Goal: Contribute content: Contribute content

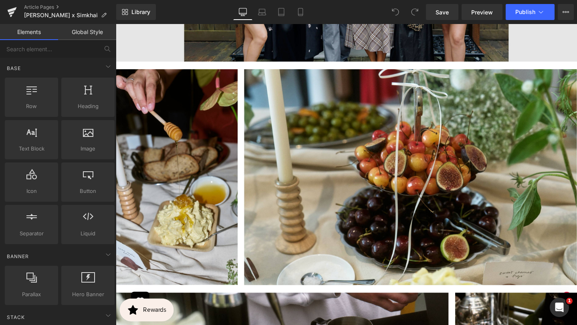
scroll to position [2875, 0]
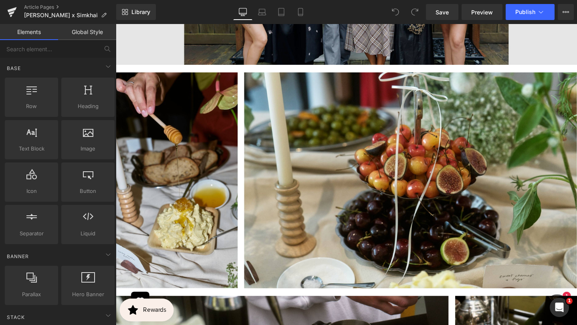
click at [292, 162] on img at bounding box center [358, 184] width 485 height 235
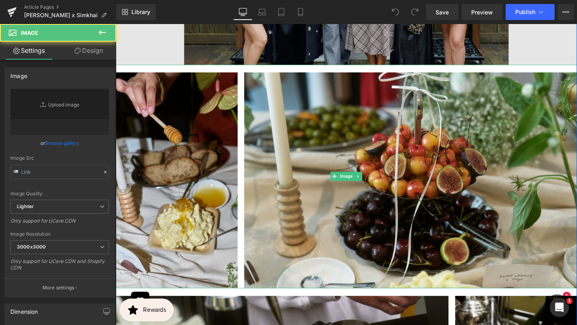
type input "https://ucarecdn.com/9eb67593-f36e-4213-aee5-be0f713b950c/-/format/auto/-/previ…"
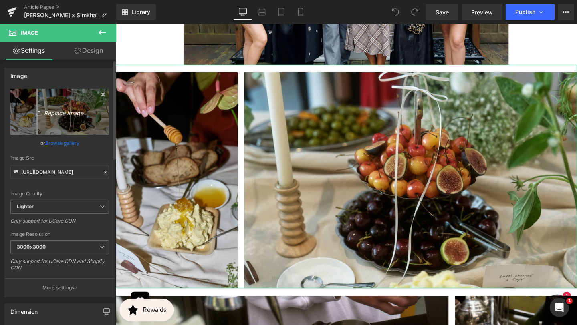
click at [60, 113] on icon "Replace Image" at bounding box center [60, 112] width 64 height 10
type input "C:\fakepath\BANNER REAL SIZE SITE (9).jpg"
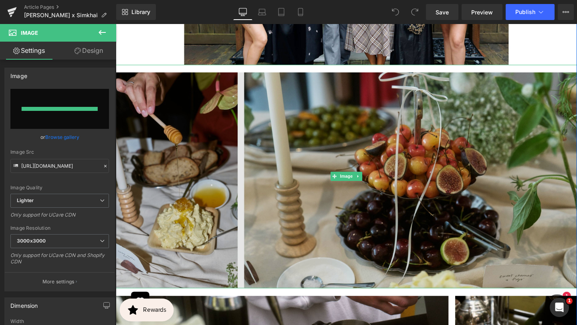
type input "https://ucarecdn.com/c6d993df-021a-4b5b-a71f-2c38ac19aca8/-/format/auto/-/previ…"
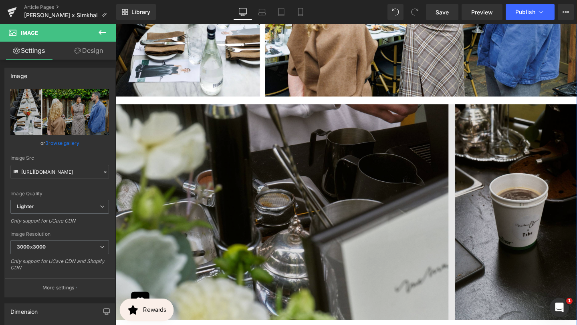
scroll to position [3083, 0]
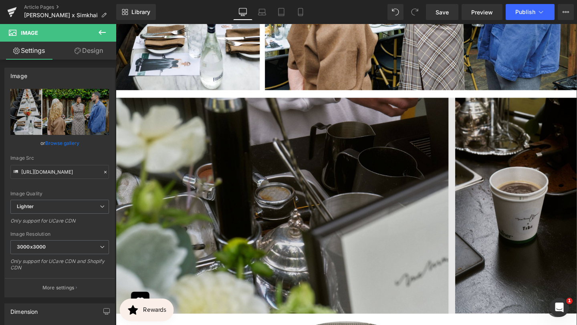
click at [346, 216] on img at bounding box center [358, 211] width 485 height 235
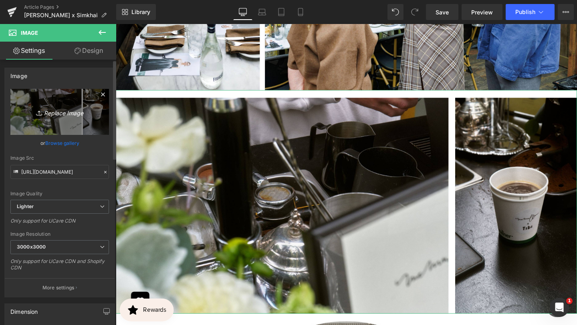
click at [68, 109] on icon "Replace Image" at bounding box center [60, 112] width 64 height 10
type input "C:\fakepath\BANNER REAL SIZE SITE (10).jpg"
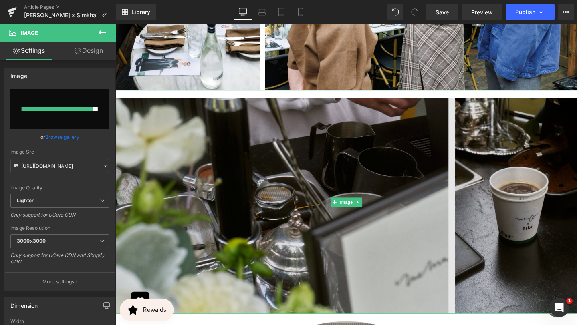
type input "https://ucarecdn.com/4637106e-fd5b-4ca8-8d16-8fc6465c9316/-/format/auto/-/previ…"
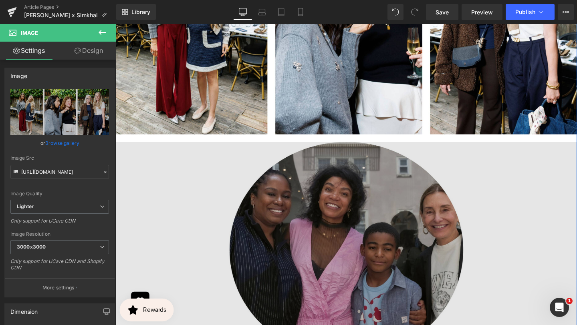
scroll to position [3276, 0]
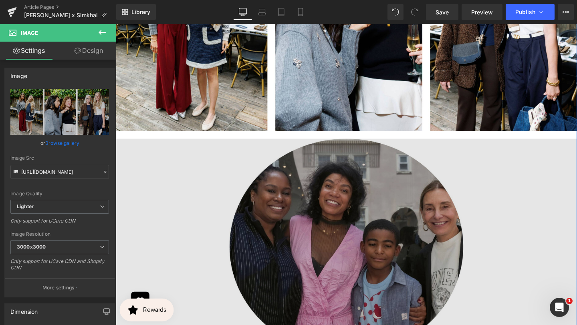
click at [357, 229] on img at bounding box center [358, 254] width 485 height 235
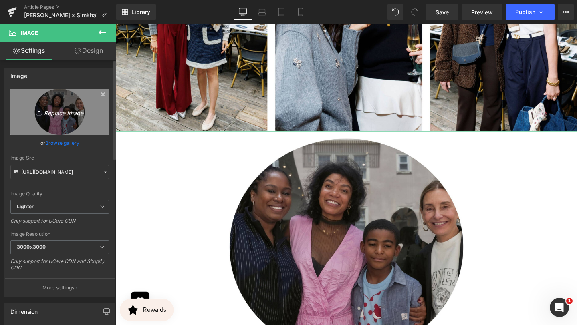
click at [67, 111] on icon "Replace Image" at bounding box center [60, 112] width 64 height 10
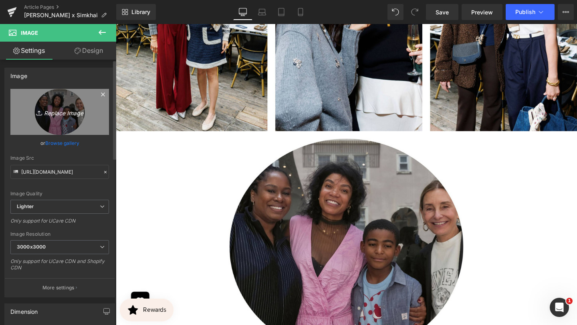
type input "C:\fakepath\BANNER REAL SIZE SITE (11).jpg"
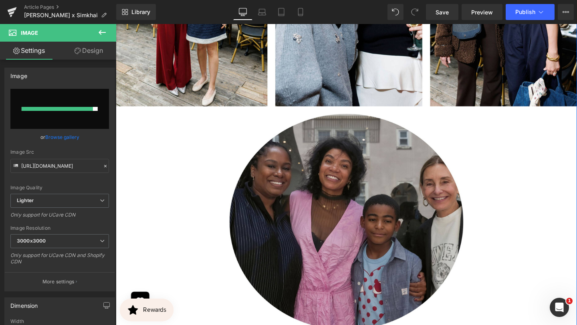
scroll to position [3302, 0]
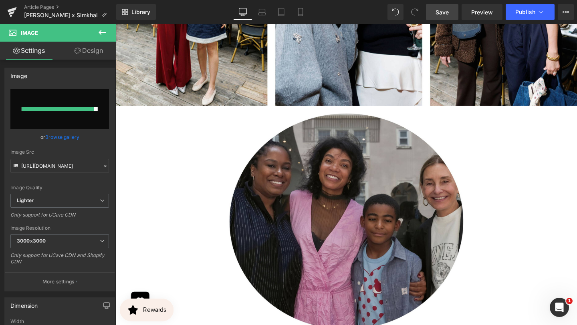
click at [441, 14] on span "Save" at bounding box center [442, 12] width 13 height 8
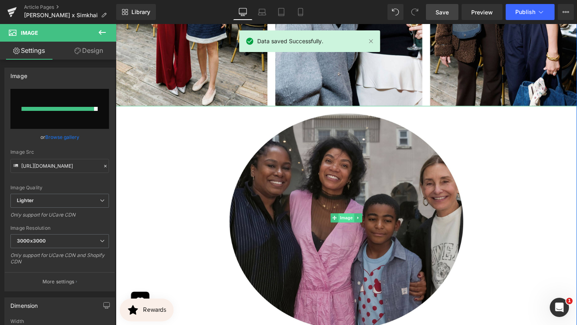
click at [351, 223] on span "Image" at bounding box center [358, 228] width 17 height 10
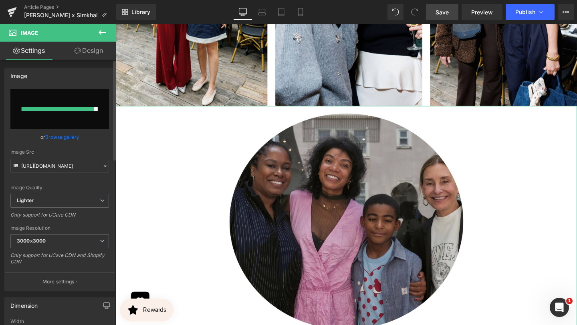
click at [73, 108] on div at bounding box center [58, 109] width 73 height 4
click at [359, 223] on span "Image" at bounding box center [358, 228] width 17 height 10
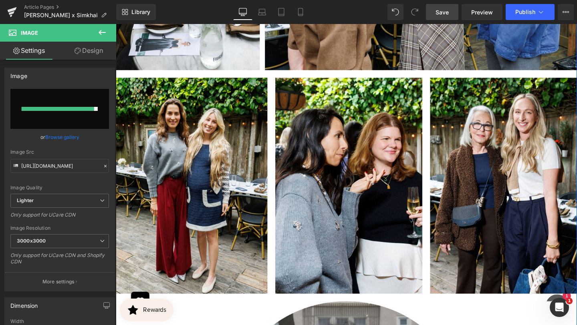
scroll to position [3224, 0]
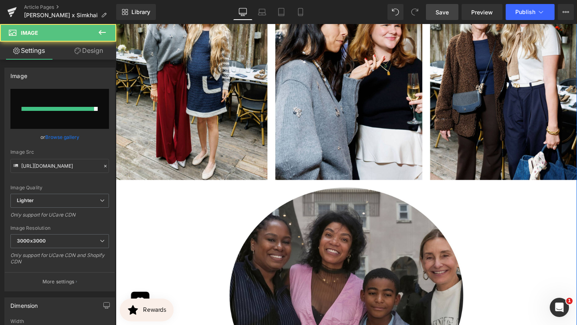
click at [360, 215] on img at bounding box center [358, 305] width 485 height 235
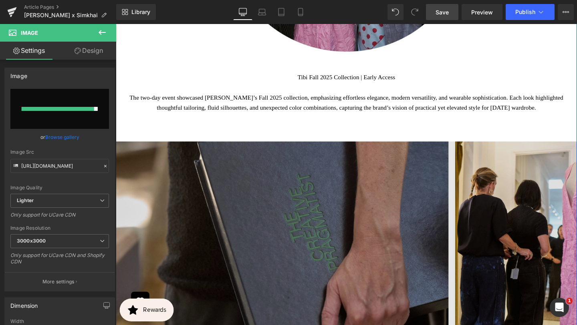
scroll to position [3613, 0]
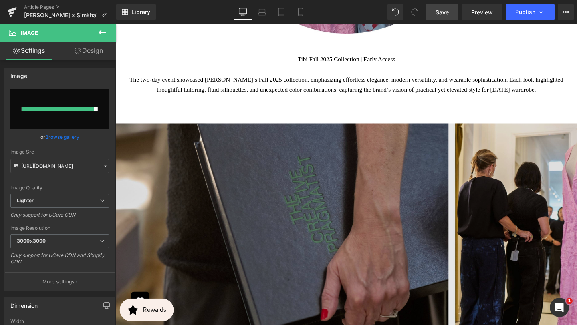
click at [381, 219] on img at bounding box center [358, 238] width 485 height 235
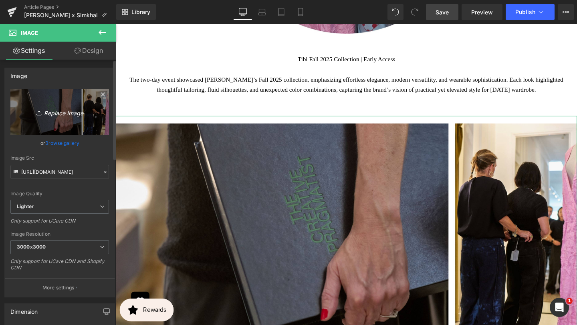
click at [65, 111] on icon "Replace Image" at bounding box center [60, 112] width 64 height 10
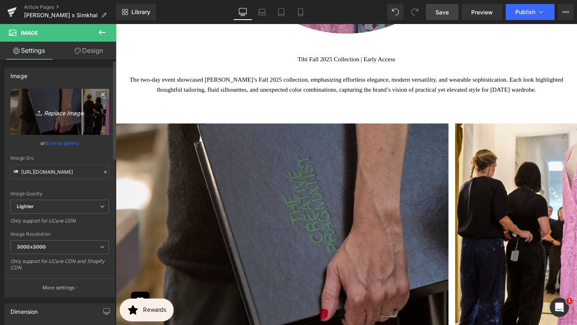
type input "C:\fakepath\BANNER REAL SIZE SITE (12).jpg"
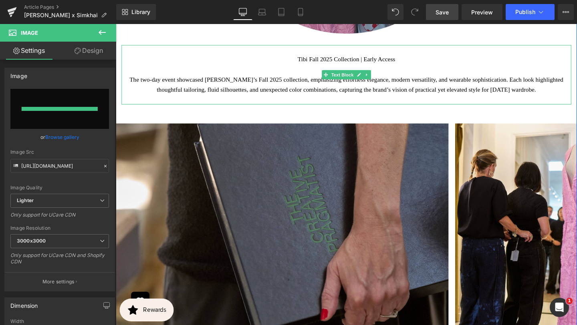
type input "https://ucarecdn.com/9fe1aaf6-0d35-4a04-bb35-483a6a15e667/-/format/auto/-/previ…"
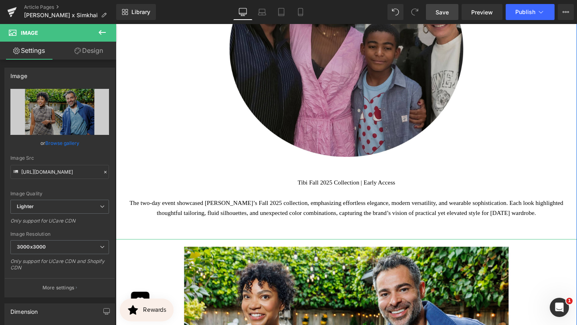
scroll to position [3474, 0]
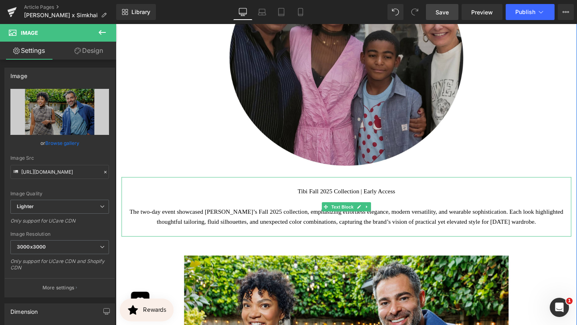
click at [432, 222] on span "The two-day event showcased Tibi’s Fall 2025 collection, emphasizing effortless…" at bounding box center [358, 226] width 456 height 17
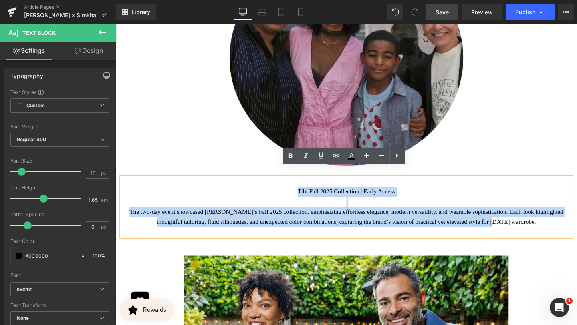
drag, startPoint x: 302, startPoint y: 188, endPoint x: 556, endPoint y: 225, distance: 256.7
click at [556, 225] on p "Tibi Fall 2025 Collection | Early Access The two-day event showcased Tibi’s Fal…" at bounding box center [358, 216] width 461 height 42
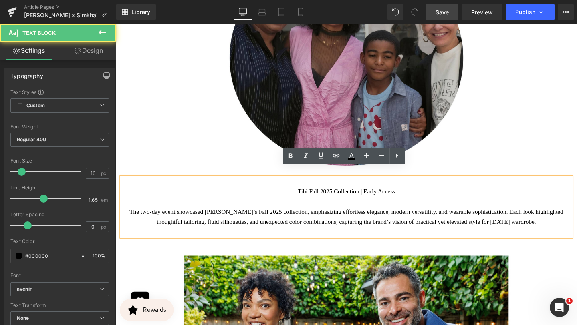
drag, startPoint x: 578, startPoint y: 227, endPoint x: 381, endPoint y: 173, distance: 204.4
click at [381, 185] on div "Tibi Fall 2025 Collection | Early Access The two-day event showcased Tibi’s Fal…" at bounding box center [358, 216] width 473 height 63
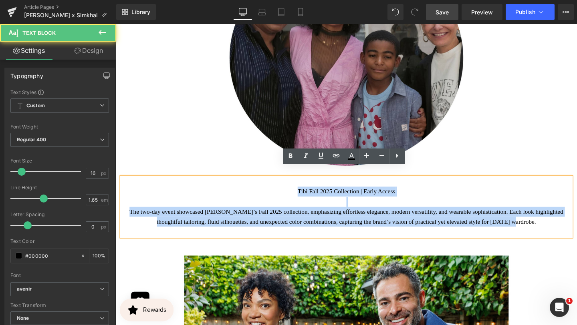
drag, startPoint x: 293, startPoint y: 184, endPoint x: 582, endPoint y: 235, distance: 292.9
click at [577, 235] on div "Tibi Fall 2025 Collection | Early Access The two-day event showcased Tibi’s Fal…" at bounding box center [358, 216] width 473 height 63
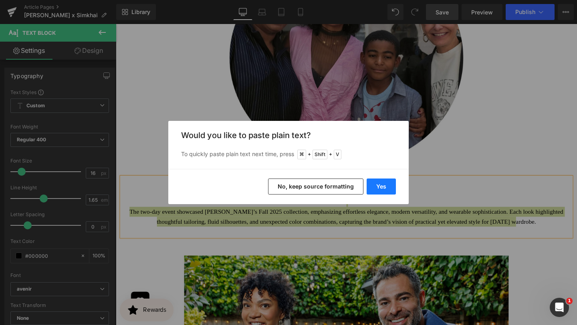
drag, startPoint x: 389, startPoint y: 184, endPoint x: 287, endPoint y: 169, distance: 103.0
click at [389, 184] on button "Yes" at bounding box center [381, 187] width 29 height 16
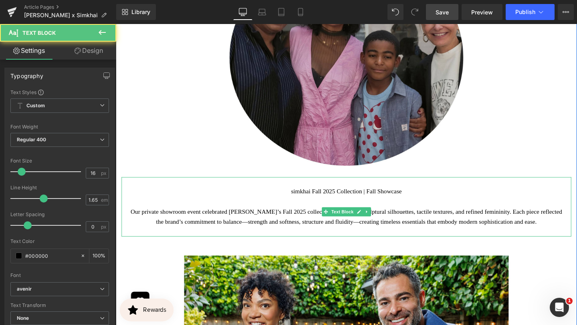
click at [299, 195] on p "simkhai Fall 2025 Collection | Fall Showcase" at bounding box center [358, 200] width 461 height 10
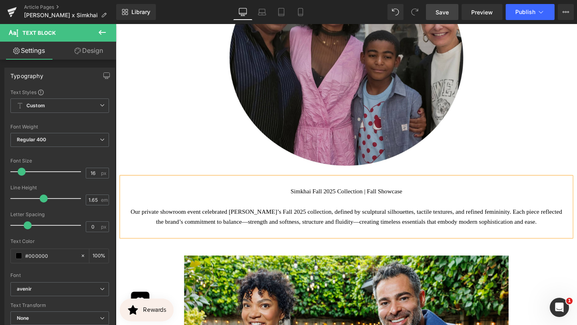
click at [394, 195] on p "Simkhai Fall 2025 Collection | Fall Showcase" at bounding box center [358, 200] width 461 height 10
click at [257, 216] on p "Our private showroom event celebrated simkhai’s Fall 2025 collection, defined b…" at bounding box center [358, 226] width 461 height 21
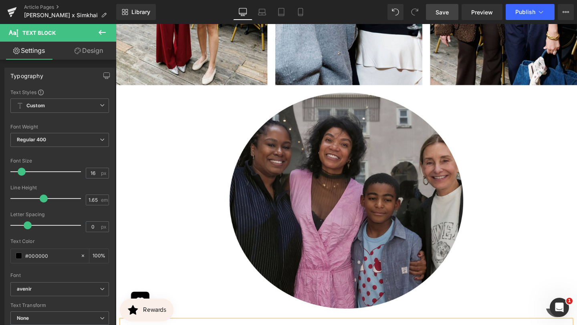
scroll to position [3304, 0]
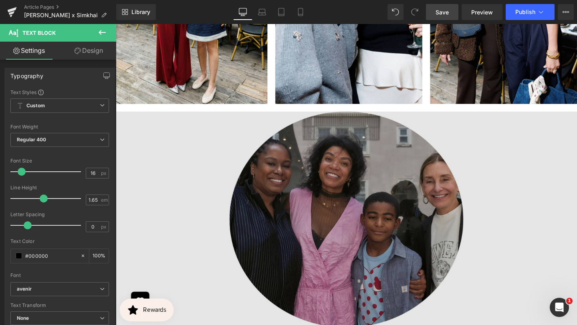
click at [313, 229] on img at bounding box center [358, 225] width 485 height 235
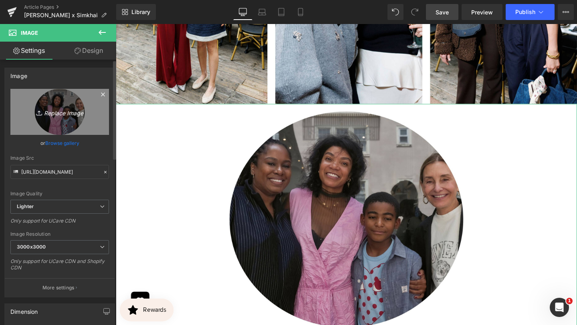
click at [66, 111] on icon "Replace Image" at bounding box center [60, 112] width 64 height 10
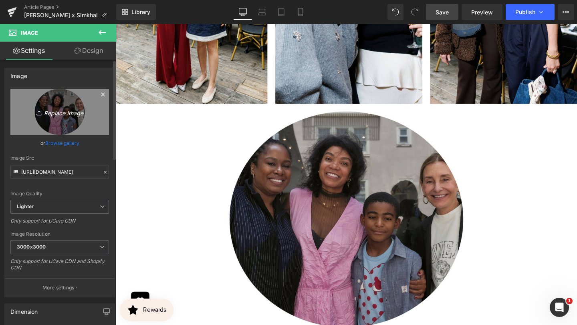
type input "C:\fakepath\BANNER REAL SIZE SITE (11).jpg"
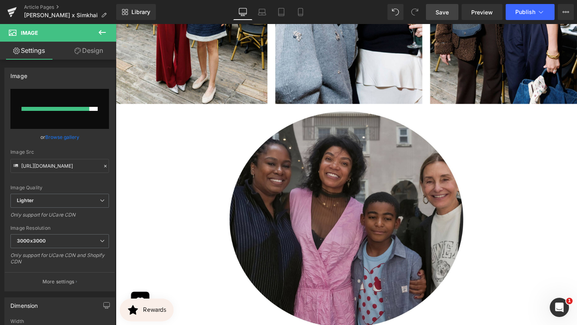
click at [449, 13] on span "Save" at bounding box center [442, 12] width 13 height 8
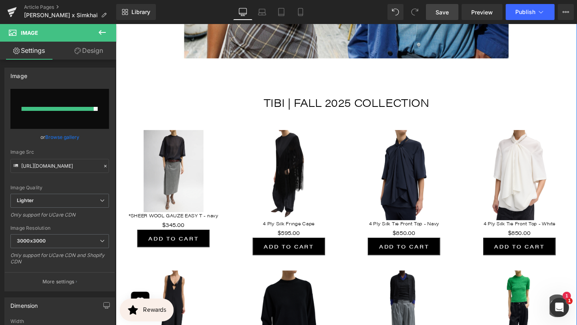
scroll to position [3911, 0]
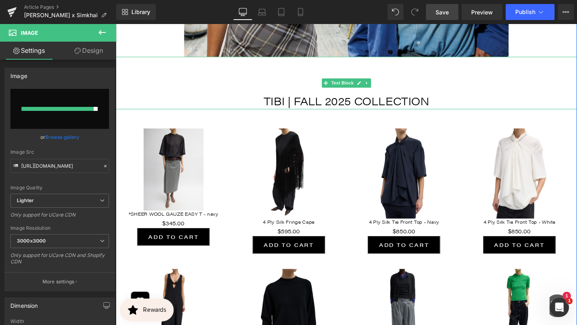
click at [381, 105] on p "TIBI | FALL 2025 COLLECTION" at bounding box center [358, 104] width 485 height 18
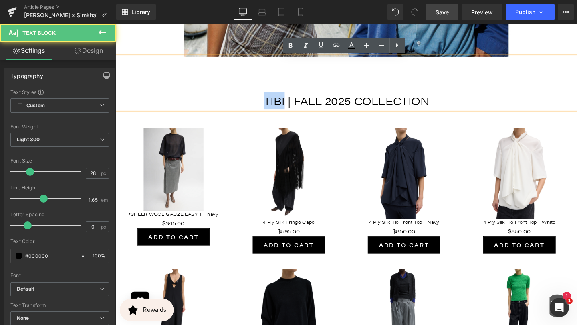
drag, startPoint x: 292, startPoint y: 105, endPoint x: 260, endPoint y: 106, distance: 32.1
click at [260, 106] on p "TIBI | FALL 2025 COLLECTION" at bounding box center [358, 104] width 485 height 18
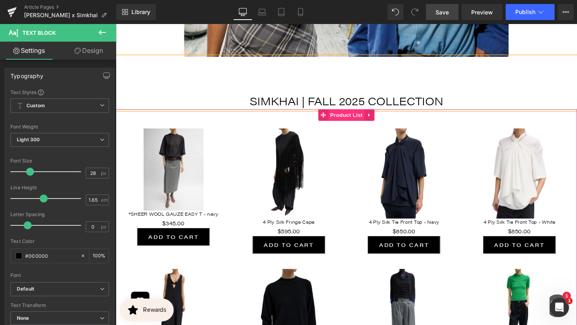
click at [355, 123] on span "Product List" at bounding box center [358, 120] width 38 height 12
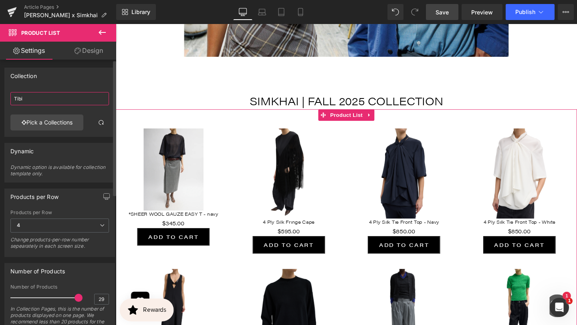
click at [47, 99] on input "Tibi" at bounding box center [59, 98] width 99 height 13
click at [47, 100] on input "Tibi" at bounding box center [59, 98] width 99 height 13
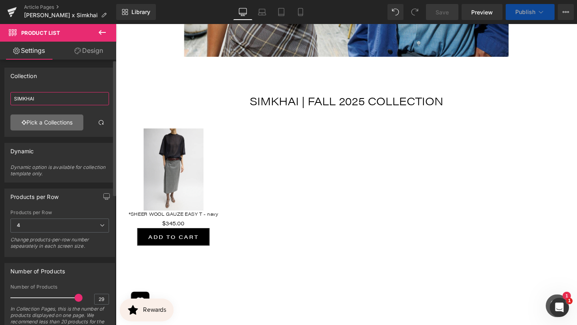
type input "SIMKHAI"
click at [34, 122] on link "Pick a Collections" at bounding box center [46, 123] width 73 height 16
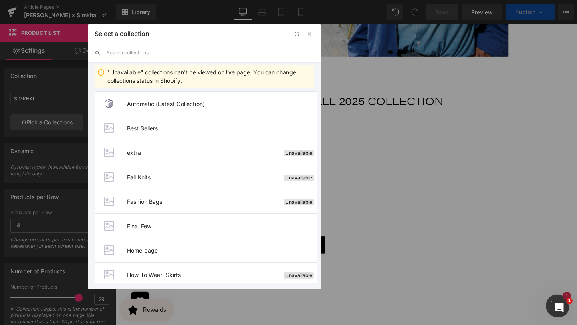
click at [159, 56] on input "text" at bounding box center [211, 53] width 208 height 18
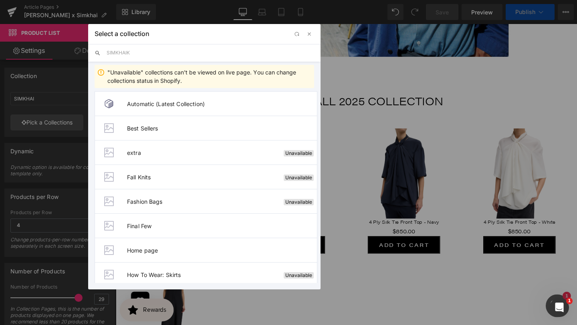
type input "SIMKHAI"
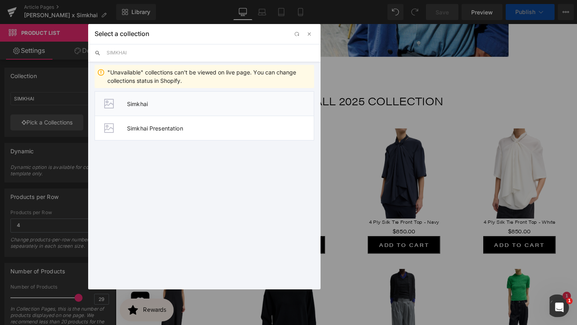
click at [142, 99] on li "Simkhai" at bounding box center [205, 103] width 220 height 24
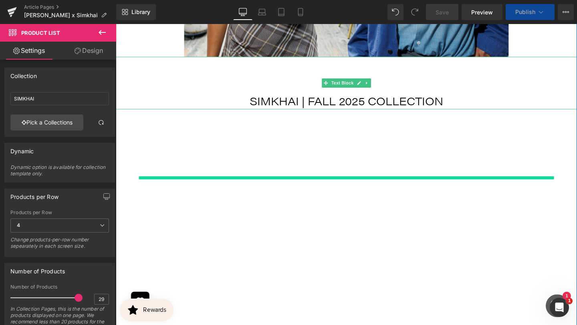
type input "Simkhai"
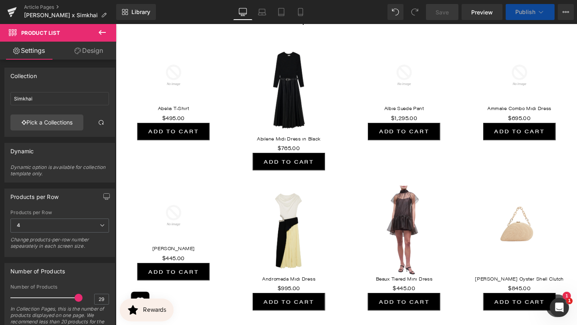
scroll to position [4229, 0]
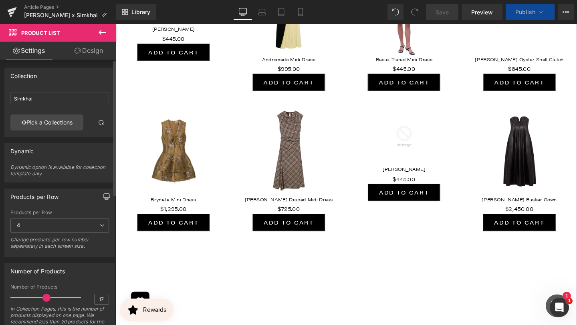
type input "15"
drag, startPoint x: 77, startPoint y: 297, endPoint x: 46, endPoint y: 296, distance: 30.9
click at [46, 296] on span at bounding box center [46, 298] width 8 height 8
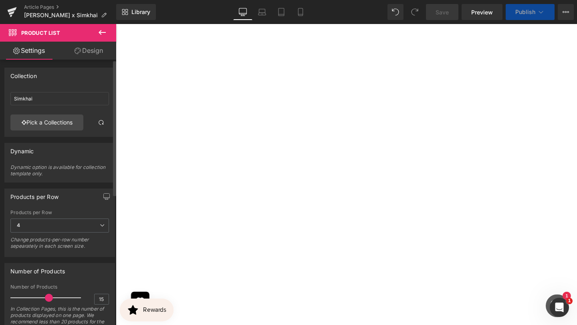
click at [49, 297] on span at bounding box center [49, 298] width 8 height 8
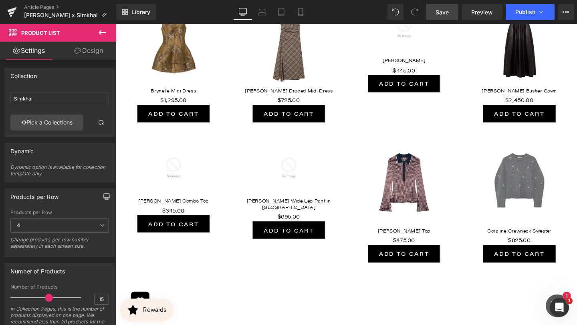
scroll to position [4345, 0]
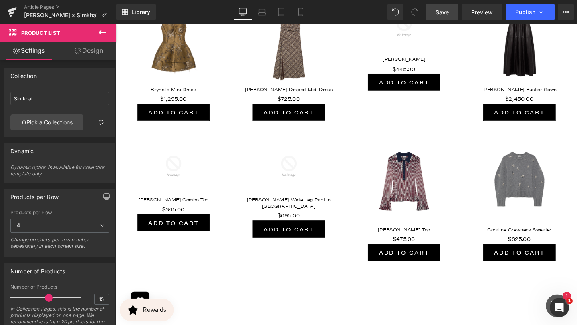
click at [442, 11] on span "Save" at bounding box center [442, 12] width 13 height 8
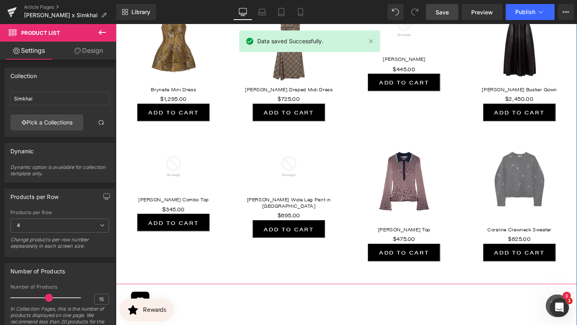
scroll to position [4347, 0]
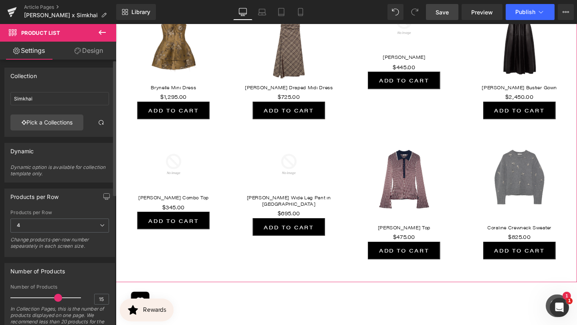
drag, startPoint x: 44, startPoint y: 296, endPoint x: 54, endPoint y: 297, distance: 9.6
click at [54, 297] on span at bounding box center [58, 298] width 8 height 8
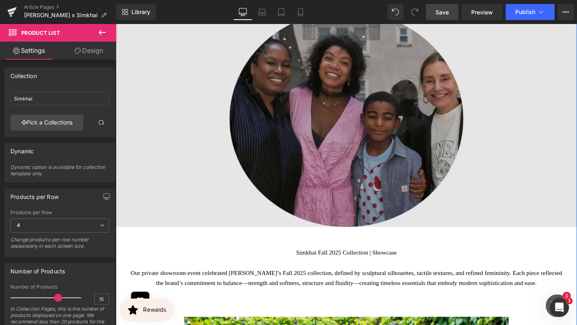
scroll to position [3403, 0]
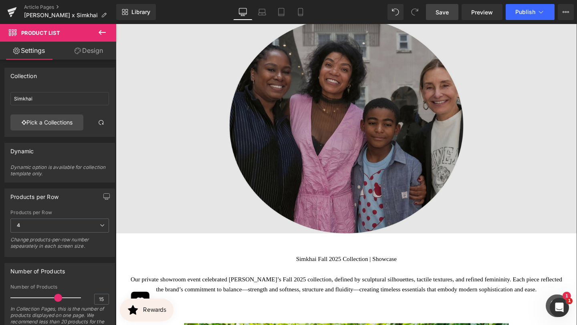
click at [315, 156] on img at bounding box center [358, 126] width 485 height 235
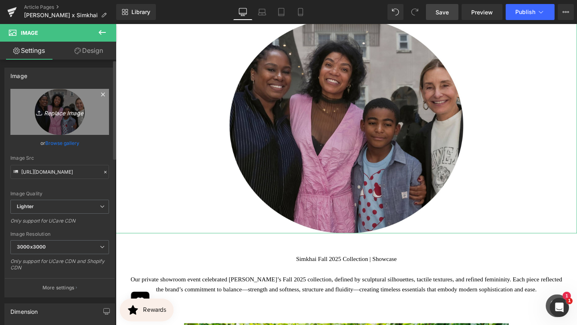
click at [74, 113] on icon "Replace Image" at bounding box center [60, 112] width 64 height 10
type input "C:\fakepath\BANNER REAL SIZE SITE (11).jpg"
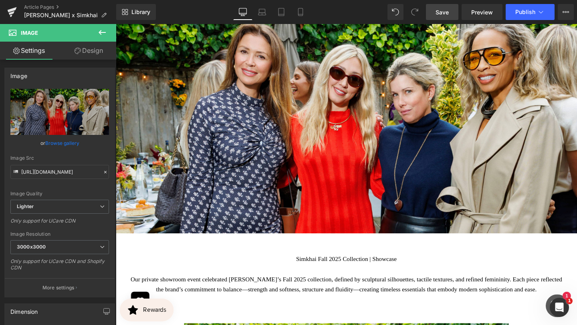
click at [442, 14] on span "Save" at bounding box center [442, 12] width 13 height 8
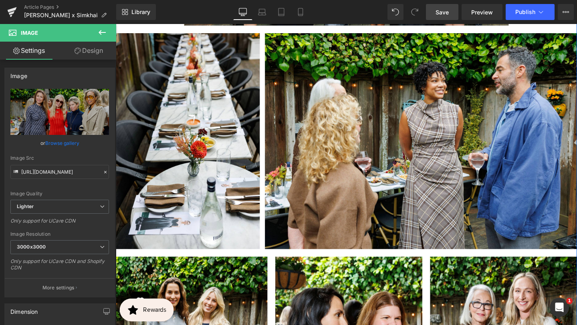
scroll to position [2868, 0]
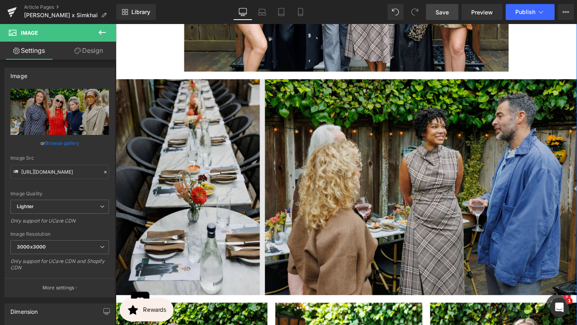
click at [399, 194] on img at bounding box center [358, 191] width 485 height 235
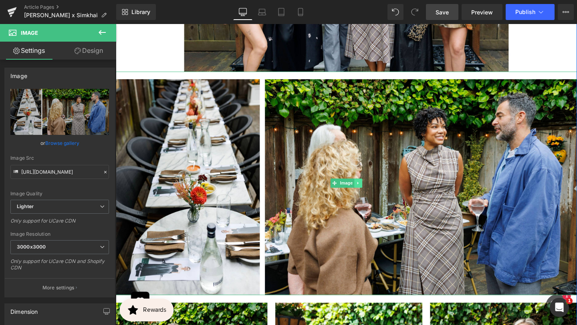
click at [373, 187] on link at bounding box center [371, 192] width 8 height 10
click at [373, 189] on icon at bounding box center [375, 191] width 4 height 5
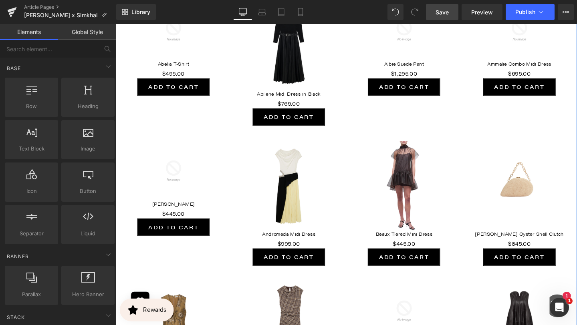
scroll to position [3812, 0]
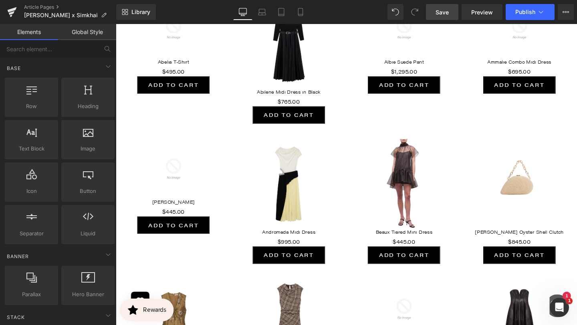
click at [448, 17] on link "Save" at bounding box center [442, 12] width 32 height 16
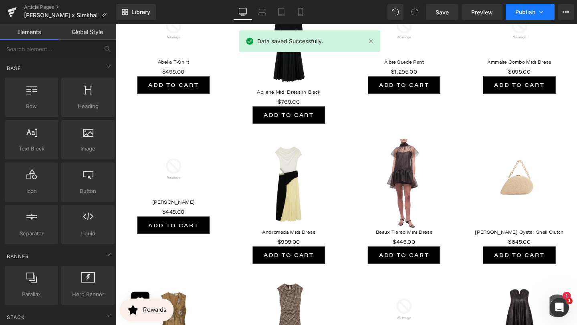
click at [540, 12] on icon at bounding box center [541, 12] width 8 height 8
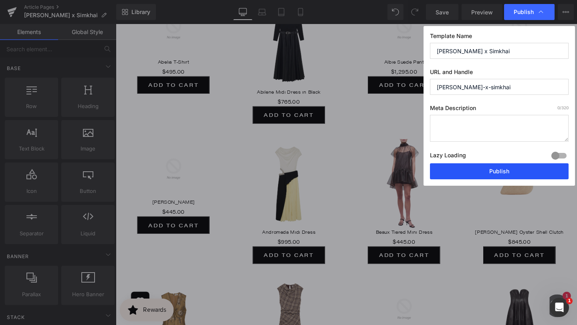
click at [466, 171] on button "Publish" at bounding box center [499, 171] width 139 height 16
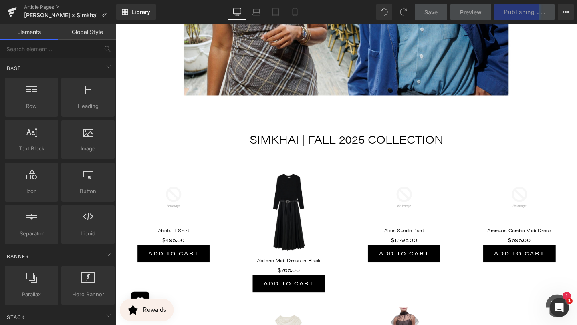
scroll to position [3637, 0]
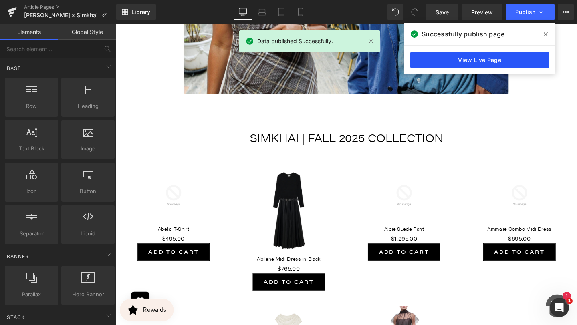
click at [488, 61] on link "View Live Page" at bounding box center [479, 60] width 139 height 16
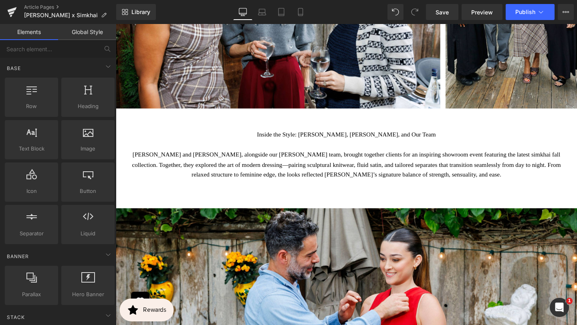
scroll to position [1429, 0]
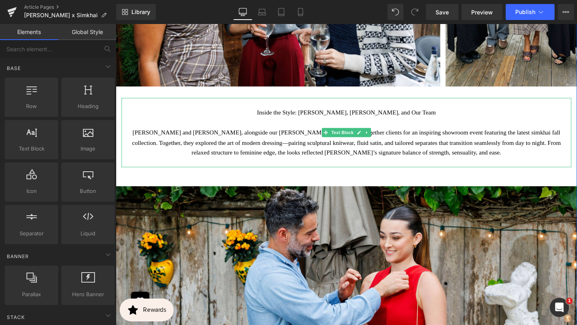
click at [556, 133] on p "Sherri McMullen and Jonathan Simkhai, alongside our McMullen team, brought toge…" at bounding box center [358, 149] width 461 height 32
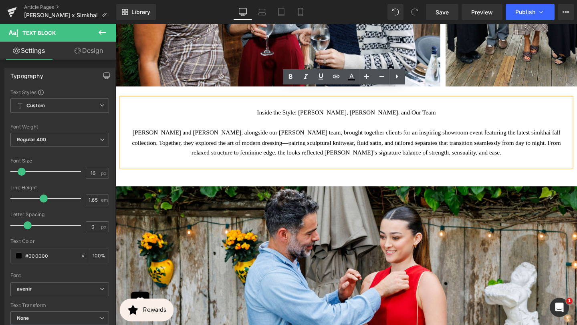
click at [558, 133] on p "Sherri McMullen and Jonathan Simkhai, alongside our McMullen team, brought toge…" at bounding box center [358, 149] width 461 height 32
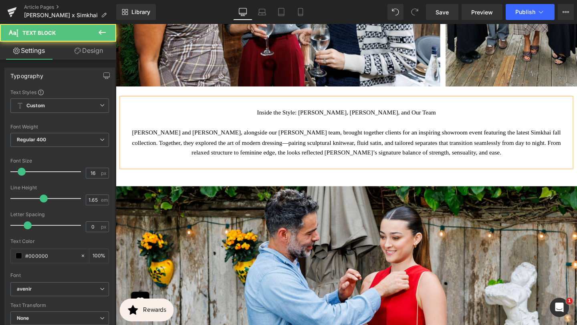
click at [375, 149] on p "Sherri McMullen and Jonathan Simkhai, alongside our McMullen team, brought toge…" at bounding box center [358, 149] width 461 height 32
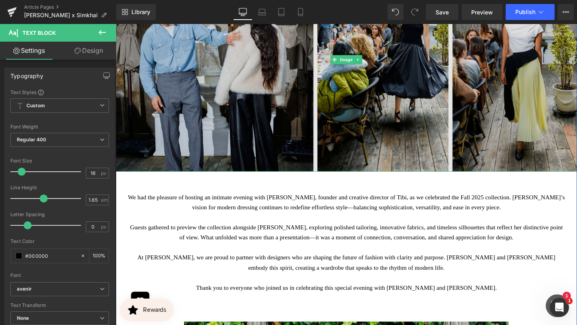
scroll to position [2379, 0]
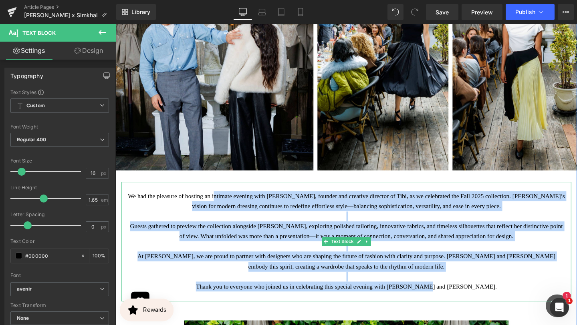
drag, startPoint x: 465, startPoint y: 275, endPoint x: 234, endPoint y: 196, distance: 244.5
click at [234, 196] on div "We had the pleasure of hosting an intimate evening with Amy Smilovic, founder a…" at bounding box center [358, 253] width 473 height 126
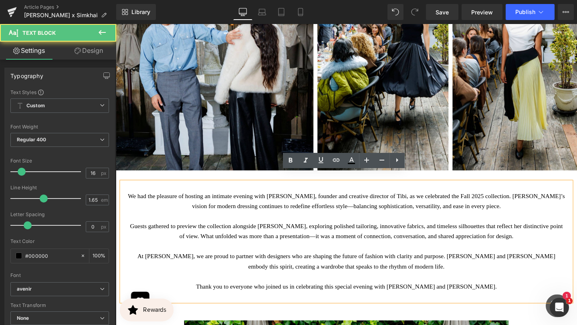
click at [161, 200] on p "We had the pleasure of hosting an intimate evening with Amy Smilovic, founder a…" at bounding box center [358, 210] width 461 height 21
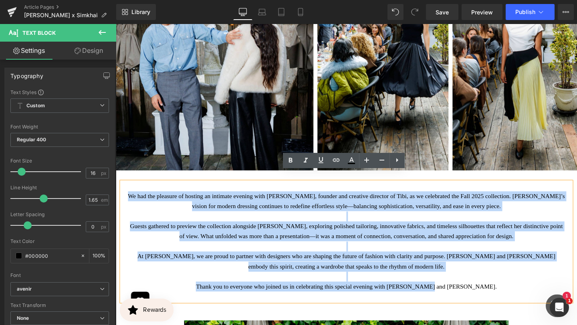
drag, startPoint x: 132, startPoint y: 193, endPoint x: 500, endPoint y: 286, distance: 379.7
click at [501, 290] on div "We had the pleasure of hosting an intimate evening with Amy Smilovic, founder a…" at bounding box center [358, 253] width 473 height 126
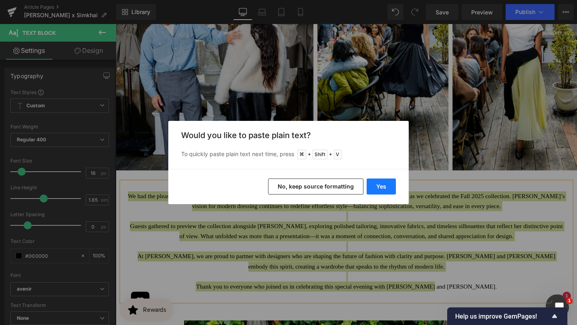
drag, startPoint x: 380, startPoint y: 183, endPoint x: 278, endPoint y: 167, distance: 103.3
click at [380, 183] on button "Yes" at bounding box center [381, 187] width 29 height 16
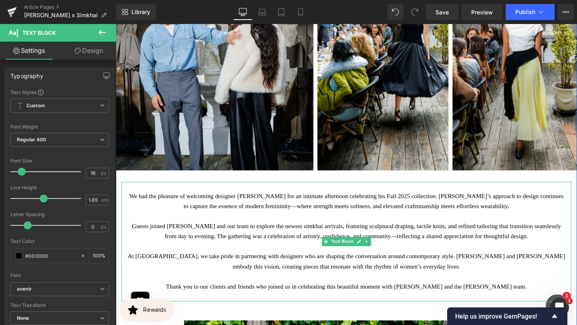
click at [218, 232] on p "Guests joined Sherri McMullen and our team to explore the newest simkhai arriva…" at bounding box center [358, 242] width 461 height 21
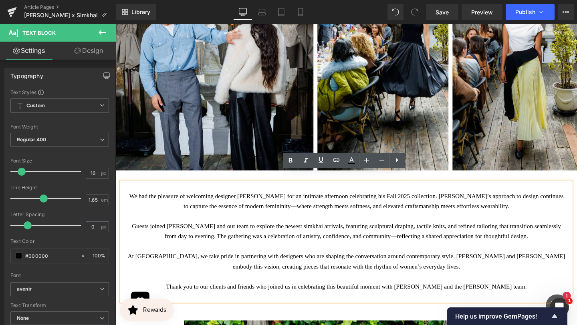
click at [325, 232] on p "Guests joined Sherri McMullen and our team to explore the newest simkhai arriva…" at bounding box center [358, 242] width 461 height 21
click at [512, 263] on p "At McMullen, we take pride in partnering with designers who are shaping the con…" at bounding box center [358, 273] width 461 height 21
drag, startPoint x: 531, startPoint y: 257, endPoint x: 471, endPoint y: 257, distance: 59.7
click at [470, 263] on p "At McMullen, we take pride in partnering with designers who are shaping the con…" at bounding box center [358, 273] width 461 height 21
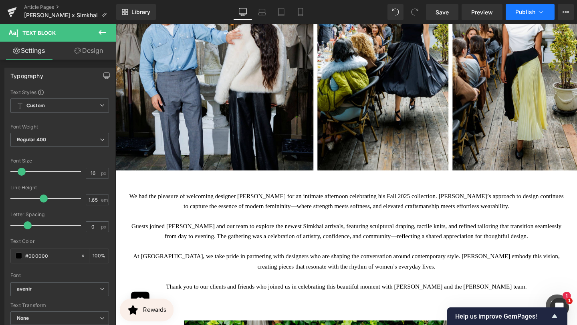
click at [544, 13] on icon at bounding box center [541, 12] width 8 height 8
click at [445, 13] on span "Save" at bounding box center [442, 12] width 13 height 8
click at [523, 16] on button "Publish" at bounding box center [530, 12] width 49 height 16
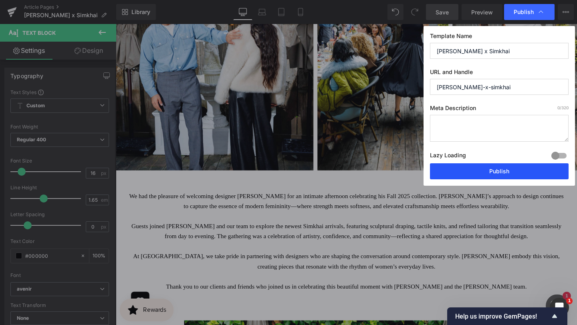
click at [466, 169] on button "Publish" at bounding box center [499, 171] width 139 height 16
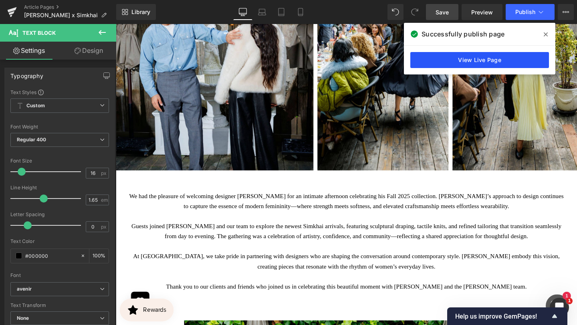
click at [491, 61] on link "View Live Page" at bounding box center [479, 60] width 139 height 16
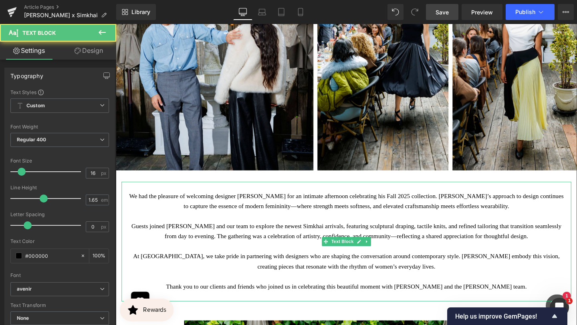
click at [291, 236] on p "Guests joined Sherri McMullen and our team to explore the newest Simkhai arriva…" at bounding box center [358, 242] width 461 height 21
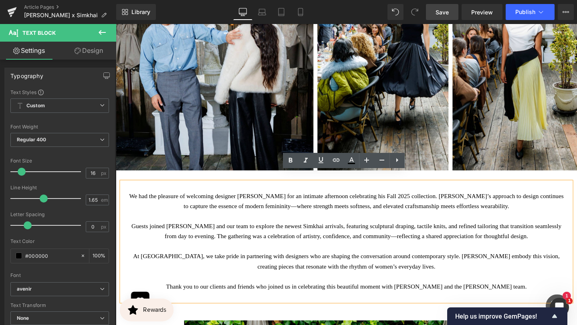
click at [164, 190] on div "We had the pleasure of welcoming designer Jonathan Simkhai for an intimate afte…" at bounding box center [358, 253] width 473 height 126
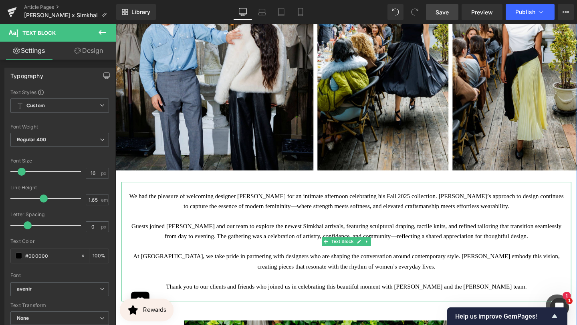
click at [130, 200] on p "We had the pleasure of welcoming designer Jonathan Simkhai for an intimate afte…" at bounding box center [358, 210] width 461 height 21
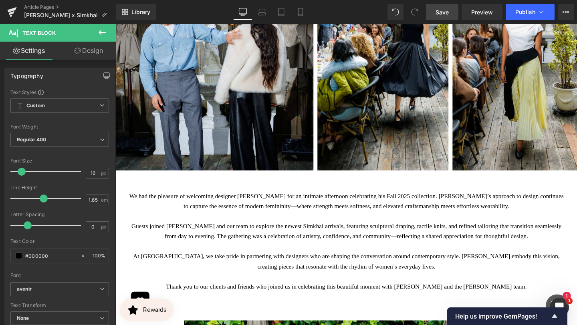
click at [90, 51] on link "Design" at bounding box center [89, 51] width 58 height 18
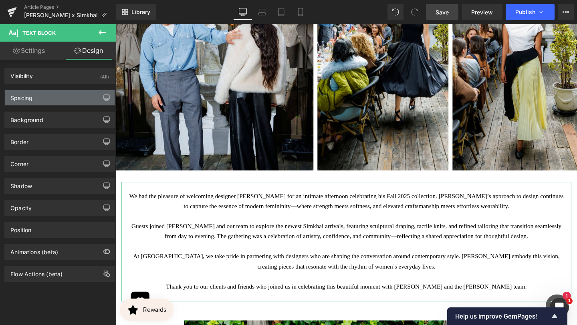
click at [71, 97] on div "Spacing" at bounding box center [60, 97] width 110 height 15
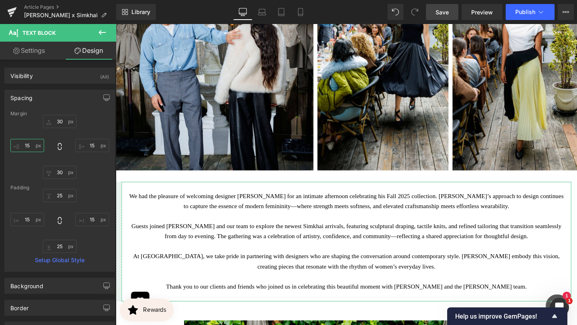
click at [27, 145] on input "15" at bounding box center [27, 145] width 34 height 13
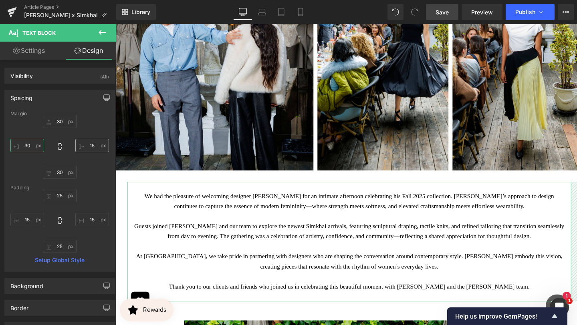
type input "30"
click at [88, 146] on input "15" at bounding box center [92, 145] width 34 height 13
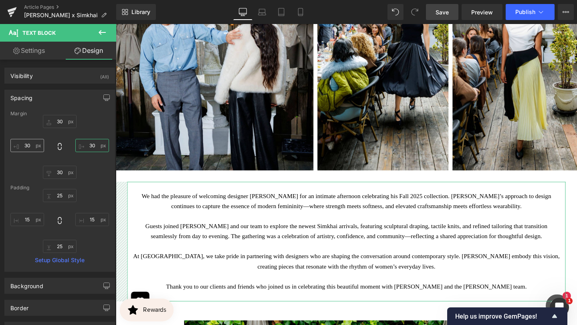
type input "30"
click at [29, 143] on input "30" at bounding box center [27, 145] width 34 height 13
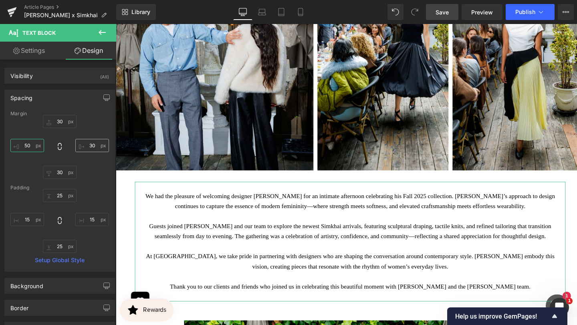
type input "50"
click at [90, 147] on input "30" at bounding box center [92, 145] width 34 height 13
type input "50"
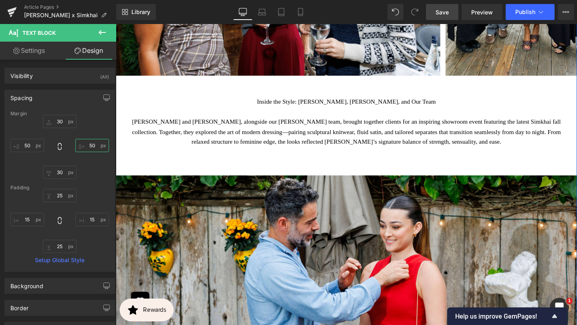
scroll to position [1440, 0]
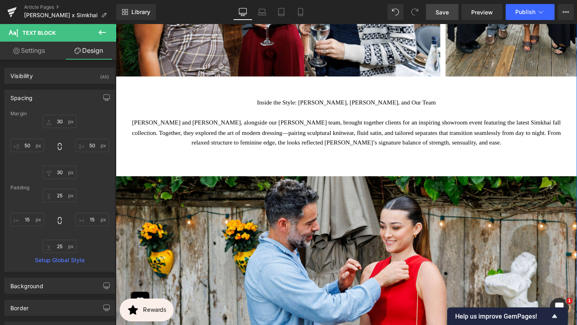
click at [246, 126] on p "Sherri McMullen and Jonathan Simkhai, alongside our McMullen team, brought toge…" at bounding box center [358, 139] width 461 height 32
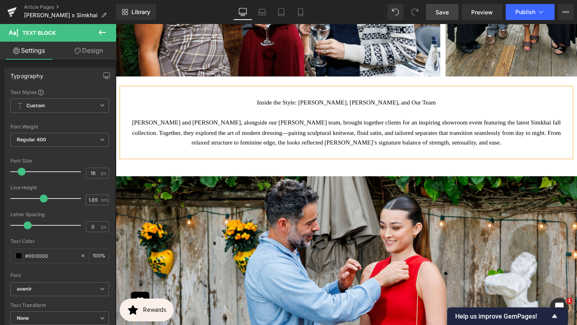
click at [94, 48] on link "Design" at bounding box center [89, 51] width 58 height 18
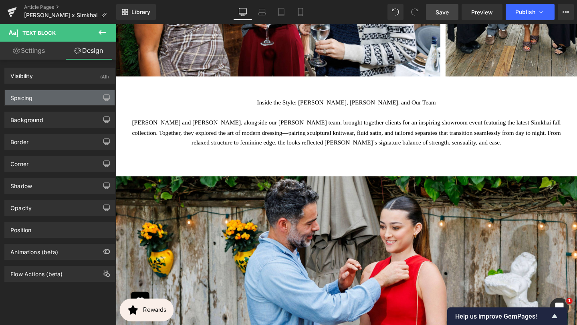
click at [56, 99] on div "Spacing" at bounding box center [60, 97] width 110 height 15
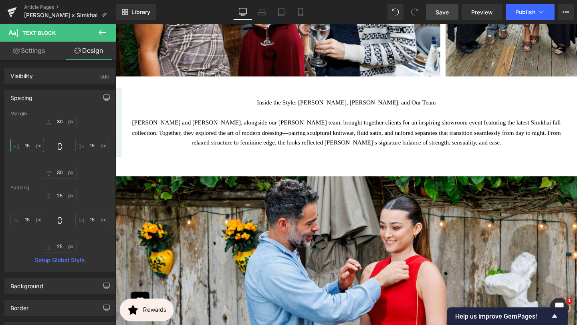
click at [25, 148] on input "text" at bounding box center [27, 145] width 34 height 13
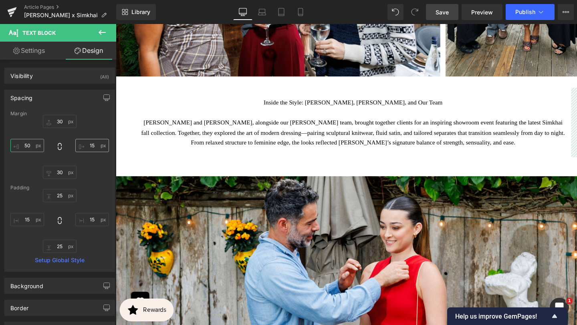
type input "50"
click at [90, 143] on input "text" at bounding box center [92, 145] width 34 height 13
type input "50"
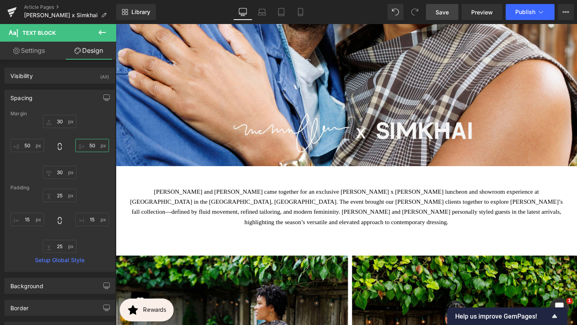
scroll to position [323, 0]
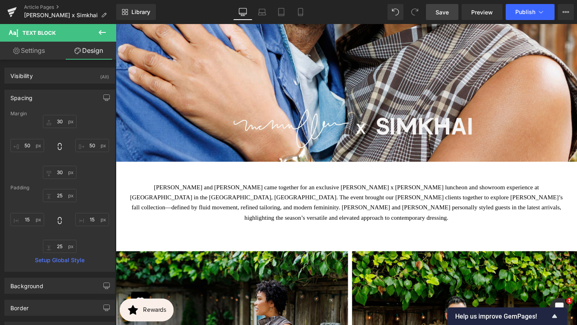
click at [217, 204] on div "Sherri McMullen and Jonathan Simkhai came together for an exclusive McMullen x …" at bounding box center [358, 212] width 473 height 63
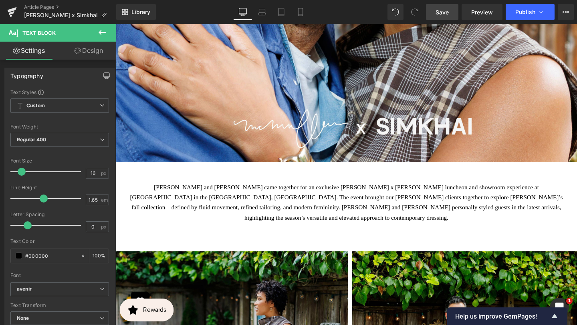
click at [86, 48] on link "Design" at bounding box center [89, 51] width 58 height 18
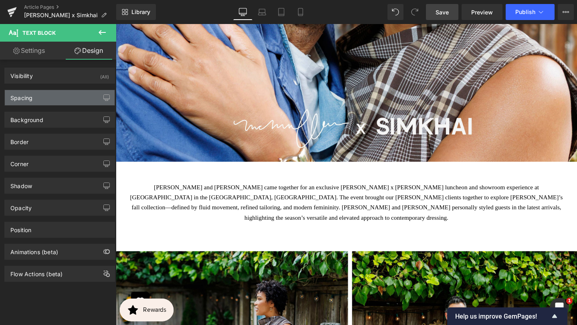
click at [68, 96] on div "Spacing" at bounding box center [60, 97] width 110 height 15
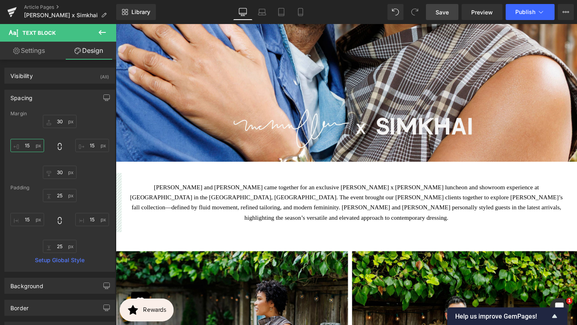
click at [30, 143] on input "text" at bounding box center [27, 145] width 34 height 13
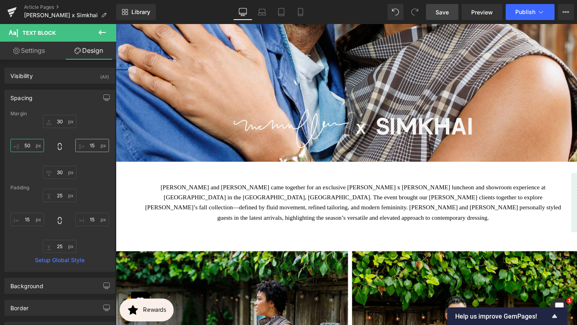
type input "50"
click at [88, 146] on input "text" at bounding box center [92, 145] width 34 height 13
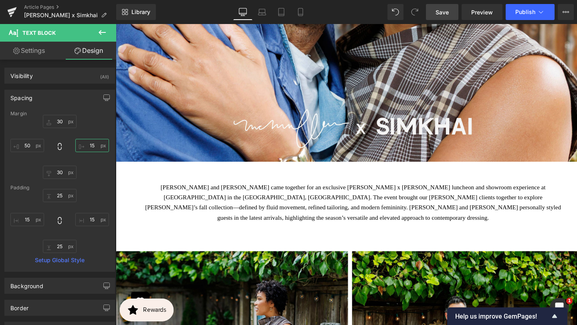
click at [88, 146] on input "text" at bounding box center [92, 145] width 34 height 13
type input "50"
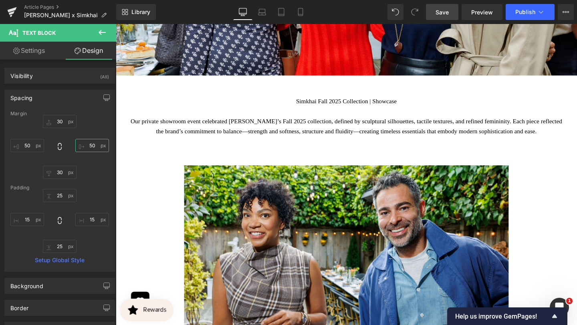
scroll to position [3333, 0]
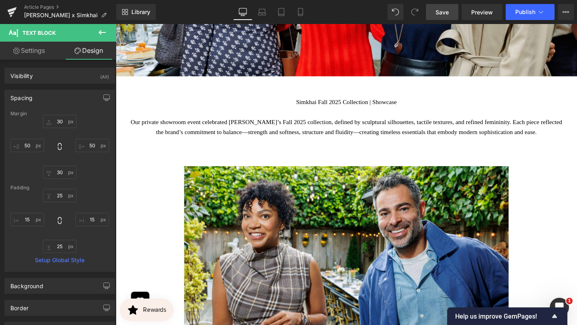
click at [207, 140] on p "Our private showroom event celebrated Simkhai’s Fall 2025 collection, defined b…" at bounding box center [358, 132] width 461 height 21
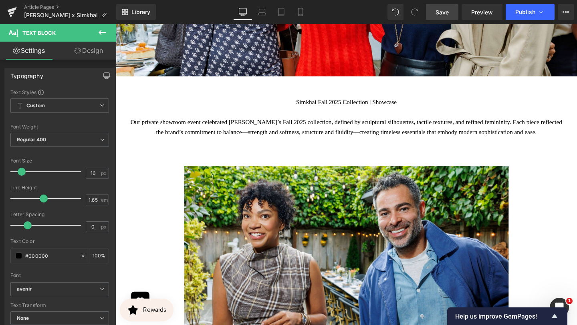
click at [92, 53] on link "Design" at bounding box center [89, 51] width 58 height 18
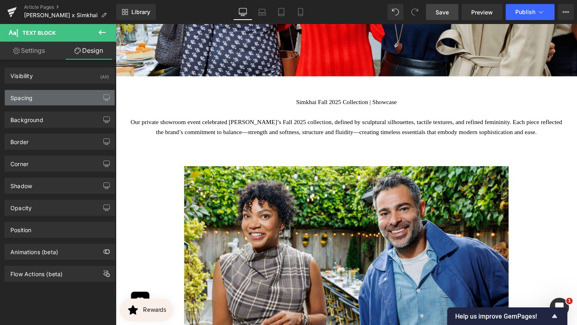
click at [67, 99] on div "Spacing" at bounding box center [60, 97] width 110 height 15
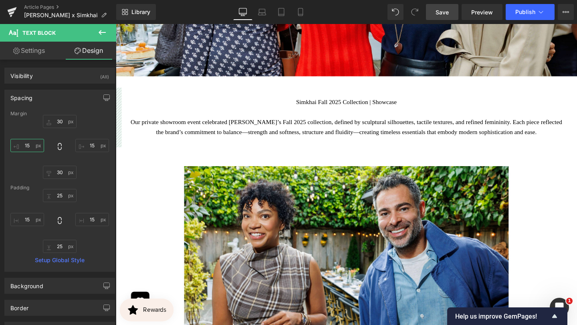
click at [28, 146] on input "text" at bounding box center [27, 145] width 34 height 13
type input "50"
click at [91, 147] on input "text" at bounding box center [92, 145] width 34 height 13
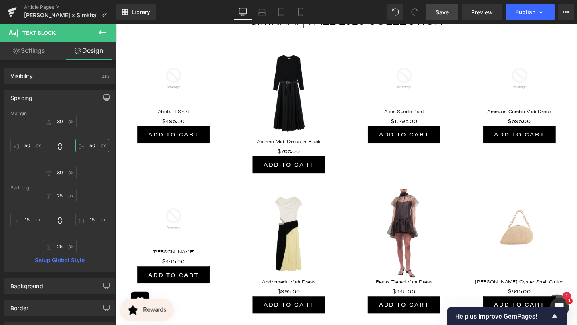
scroll to position [3760, 0]
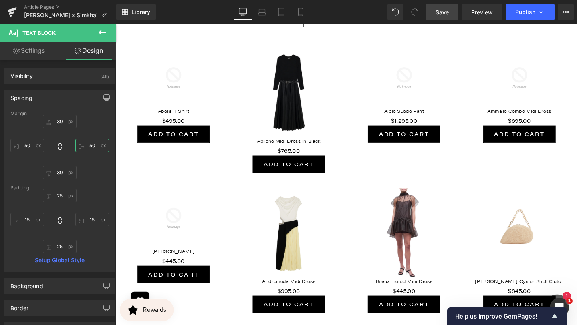
type input "50"
click at [449, 14] on span "Save" at bounding box center [442, 12] width 13 height 8
click at [532, 10] on span "Publish" at bounding box center [525, 12] width 20 height 6
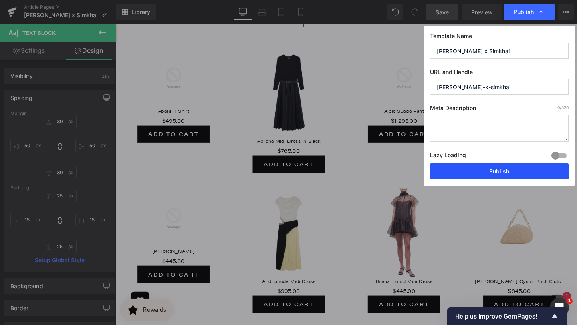
click at [461, 168] on button "Publish" at bounding box center [499, 171] width 139 height 16
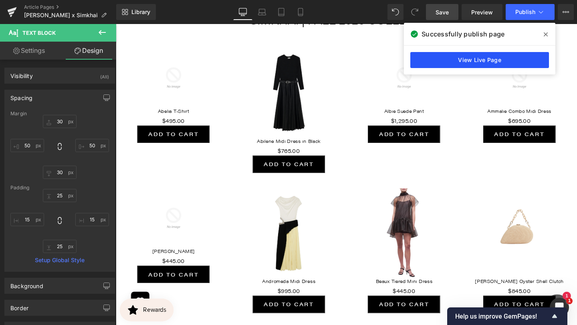
click at [490, 56] on link "View Live Page" at bounding box center [479, 60] width 139 height 16
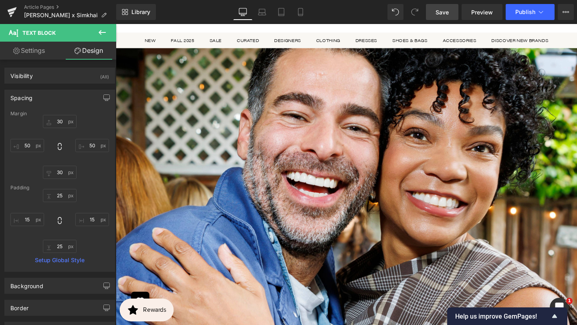
scroll to position [0, 0]
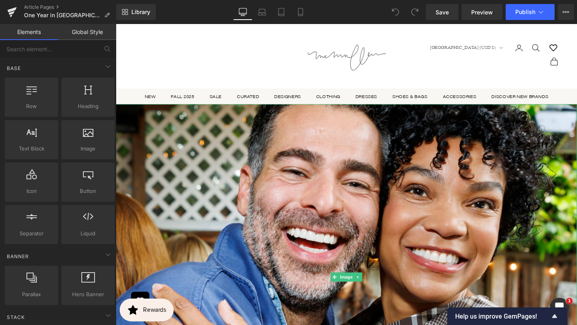
scroll to position [18, 0]
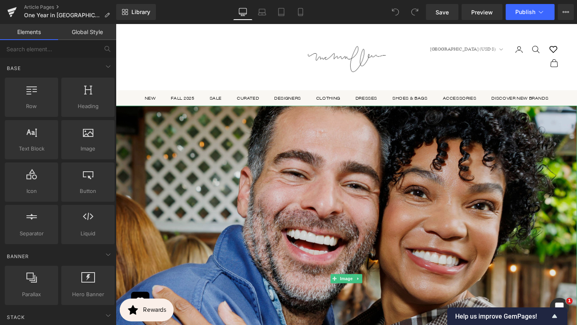
click at [361, 292] on span "Image" at bounding box center [358, 292] width 17 height 10
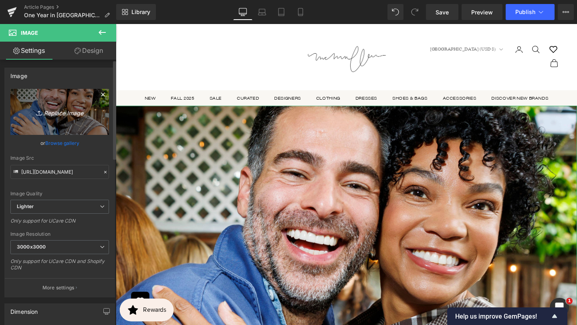
click at [62, 116] on icon "Replace Image" at bounding box center [60, 112] width 64 height 10
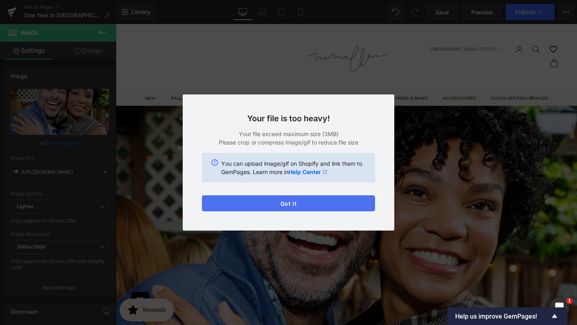
drag, startPoint x: 142, startPoint y: 191, endPoint x: 251, endPoint y: 205, distance: 109.9
click at [251, 205] on button "Got it" at bounding box center [288, 204] width 173 height 16
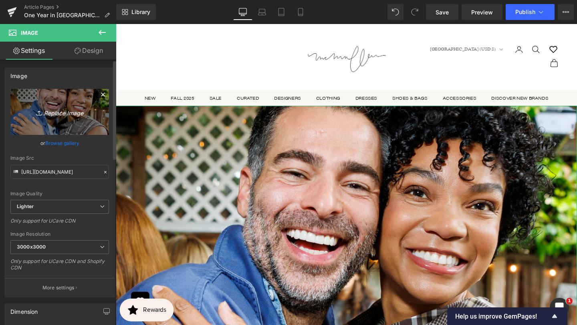
click at [69, 113] on icon "Replace Image" at bounding box center [60, 112] width 64 height 10
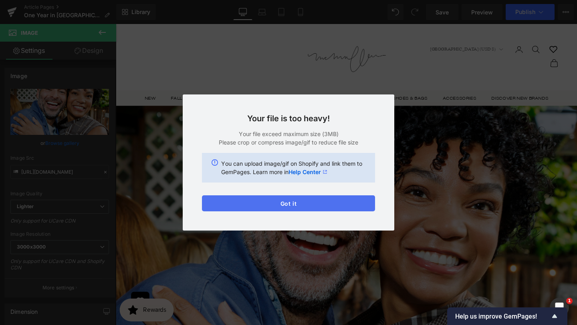
click at [249, 197] on button "Got it" at bounding box center [288, 204] width 173 height 16
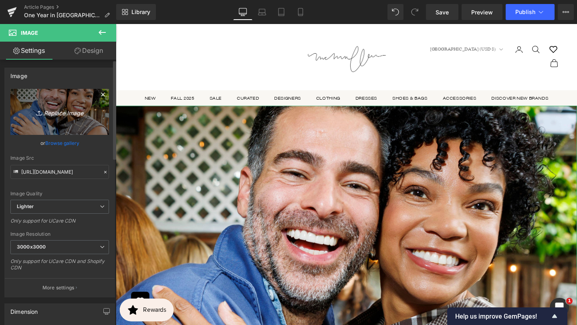
click at [71, 109] on icon "Replace Image" at bounding box center [60, 112] width 64 height 10
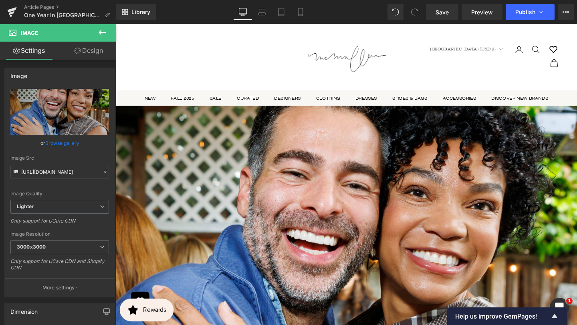
type input "C:\fakepath\HERO DONT MODIFY (18).jpg"
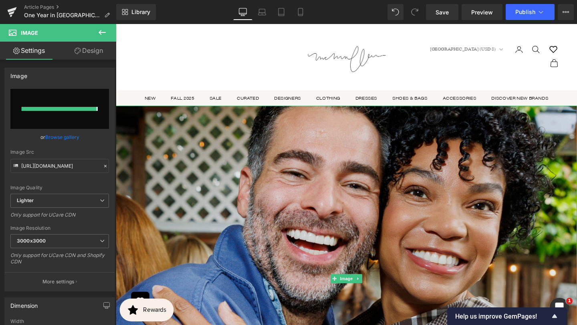
type input "https://ucarecdn.com/5255f74b-629f-460b-a301-8a4d763560da/-/format/auto/-/previ…"
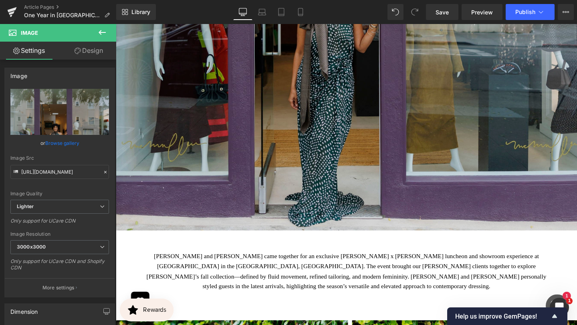
scroll to position [583, 0]
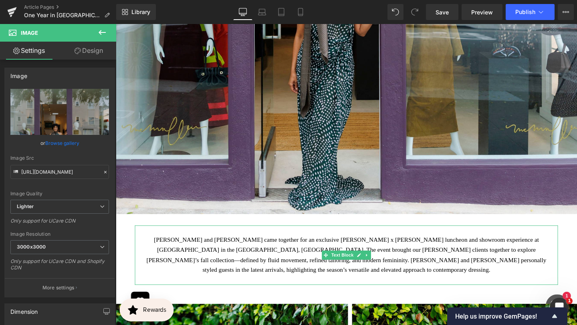
click at [470, 267] on div "Sherri McMullen and Jonathan Simkhai came together for an exclusive McMullen x …" at bounding box center [358, 267] width 445 height 63
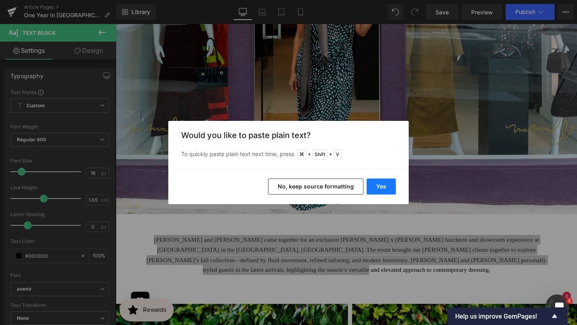
click at [387, 183] on button "Yes" at bounding box center [381, 187] width 29 height 16
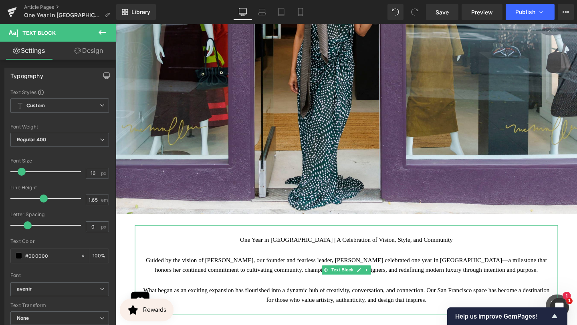
click at [292, 247] on div "One Year in San Francisco | A Celebration of Vision, Style, and Community Guide…" at bounding box center [358, 283] width 445 height 94
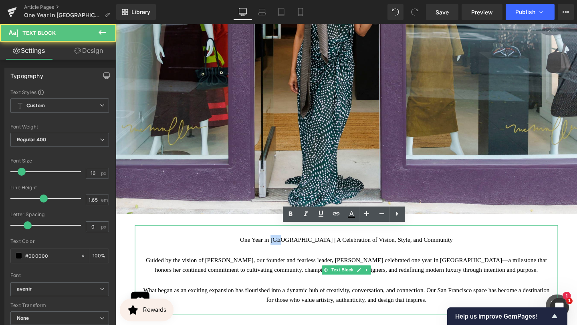
click at [292, 247] on div "One Year in San Francisco | A Celebration of Vision, Style, and Community Guide…" at bounding box center [358, 283] width 445 height 94
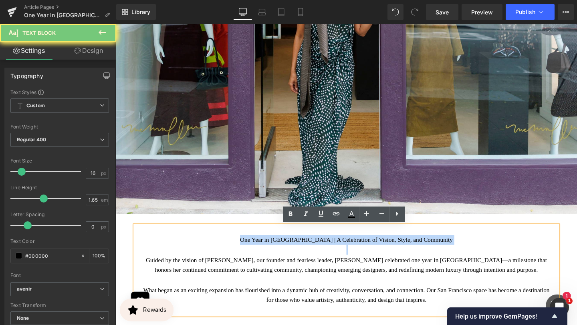
click at [292, 247] on div "One Year in San Francisco | A Celebration of Vision, Style, and Community Guide…" at bounding box center [358, 283] width 445 height 94
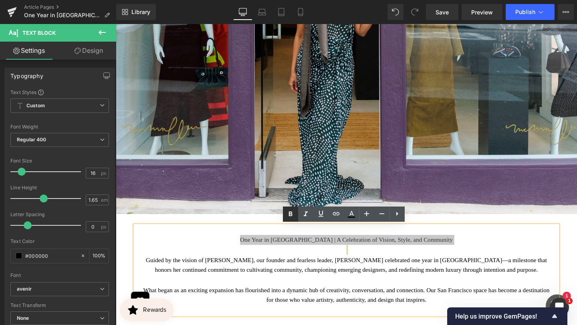
click at [288, 208] on link at bounding box center [290, 214] width 15 height 15
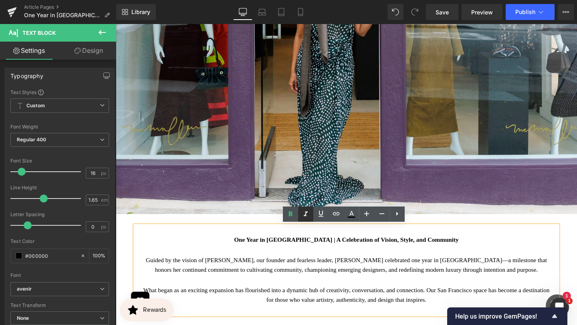
click at [306, 215] on icon at bounding box center [306, 215] width 10 height 10
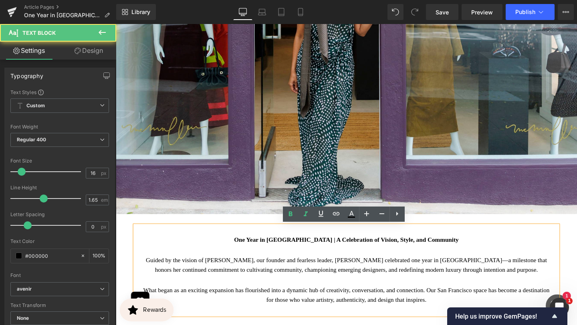
click at [304, 250] on strong "One Year in San Francisco | A Celebration of Vision, Style, and Community" at bounding box center [358, 251] width 236 height 7
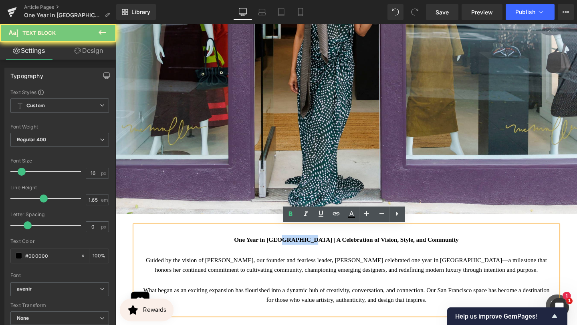
click at [304, 250] on strong "One Year in San Francisco | A Celebration of Vision, Style, and Community" at bounding box center [358, 251] width 236 height 7
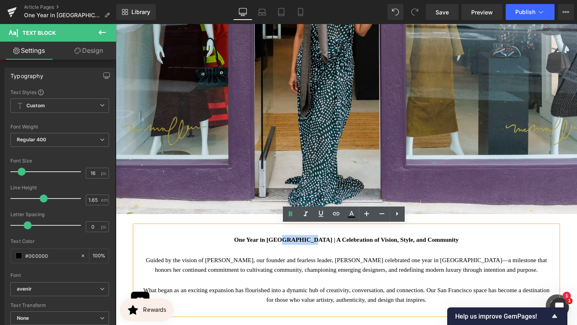
click at [304, 250] on strong "One Year in San Francisco | A Celebration of Vision, Style, and Community" at bounding box center [358, 251] width 236 height 7
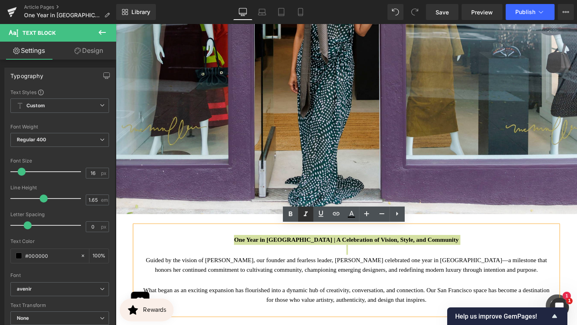
click at [305, 214] on icon at bounding box center [306, 214] width 4 height 5
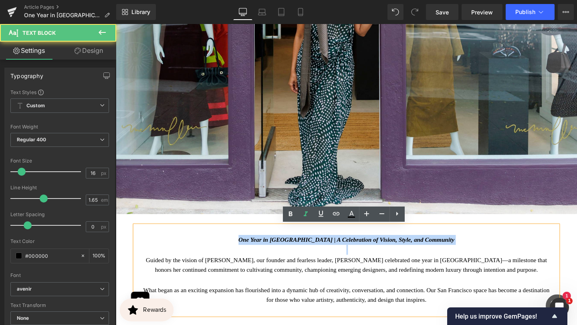
click at [479, 250] on div "One Year in San Francisco | A Celebration of Vision, Style, and Community Guide…" at bounding box center [358, 283] width 445 height 94
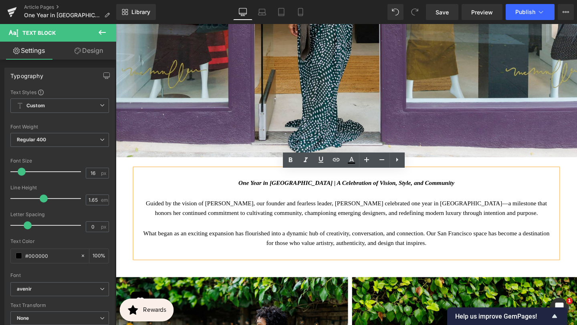
scroll to position [643, 0]
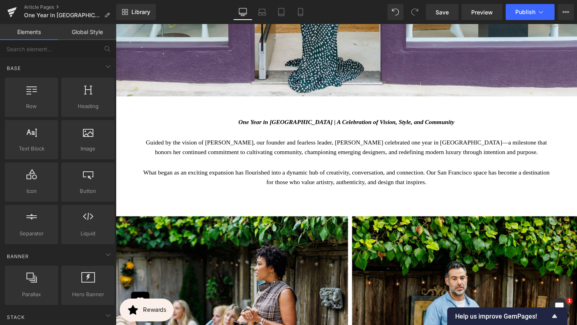
scroll to position [710, 0]
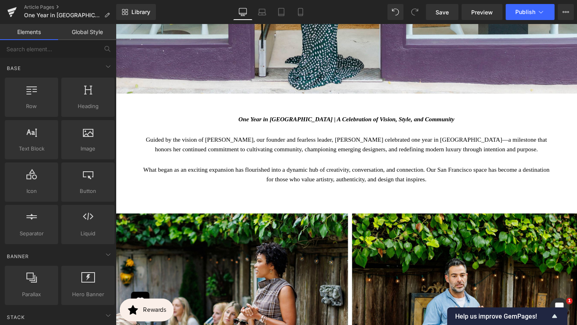
click at [385, 121] on icon "One Year in San Francisco | A Celebration of Vision, Style, and Community" at bounding box center [358, 124] width 227 height 7
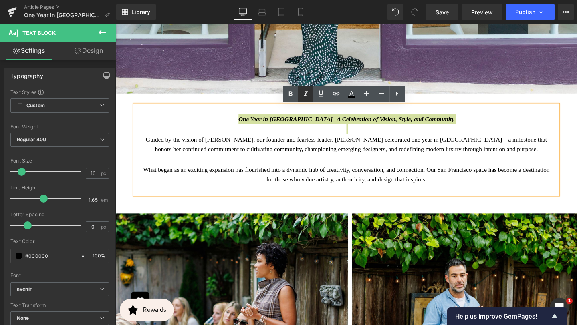
click at [301, 93] on icon at bounding box center [306, 94] width 10 height 10
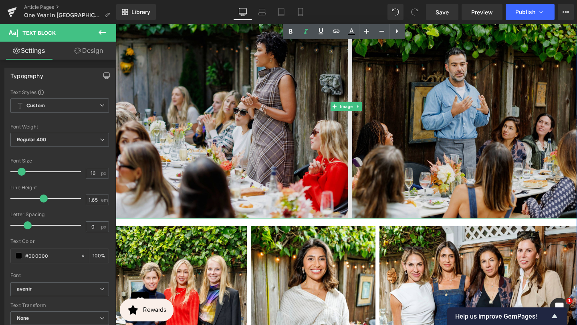
scroll to position [934, 0]
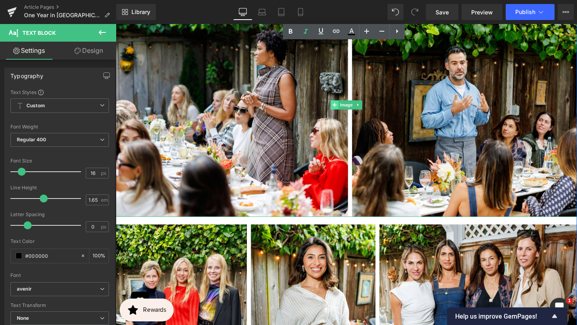
click at [348, 109] on span at bounding box center [345, 109] width 8 height 10
click at [358, 109] on span "Image" at bounding box center [358, 109] width 17 height 10
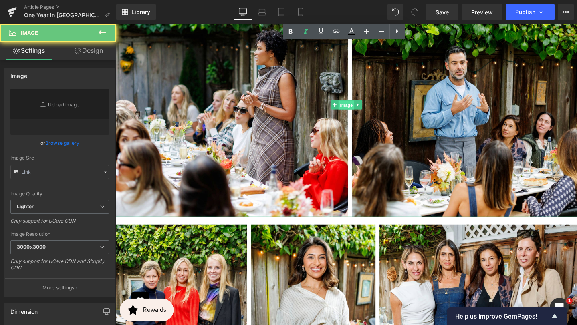
type input "https://ucarecdn.com/6feee1e1-b3a9-4b3e-a843-2b0d95d0b973/-/format/auto/-/previ…"
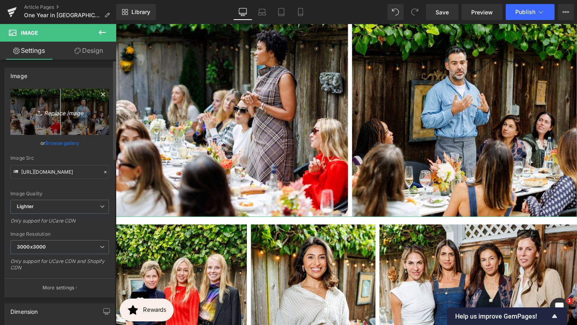
click at [71, 109] on icon "Replace Image" at bounding box center [60, 112] width 64 height 10
type input "C:\fakepath\BANNER REAL SIZE SITE (13).jpg"
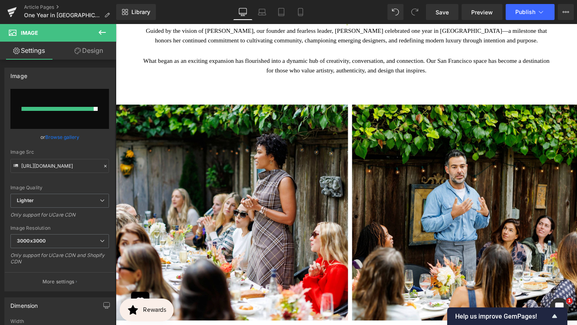
scroll to position [826, 0]
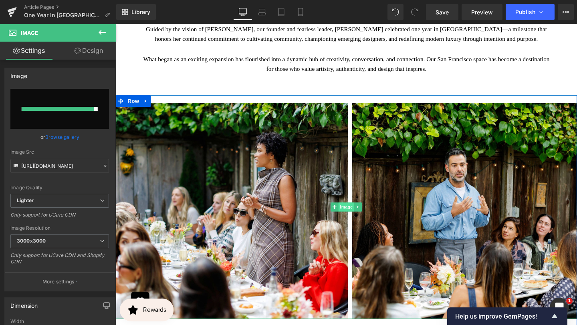
click at [356, 218] on span "Image" at bounding box center [358, 217] width 17 height 10
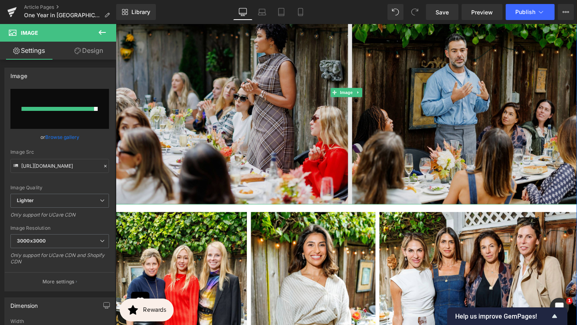
scroll to position [948, 0]
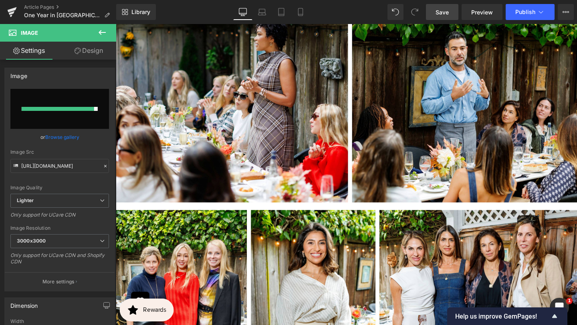
drag, startPoint x: 446, startPoint y: 12, endPoint x: 310, endPoint y: 55, distance: 143.3
click at [446, 12] on span "Save" at bounding box center [442, 12] width 13 height 8
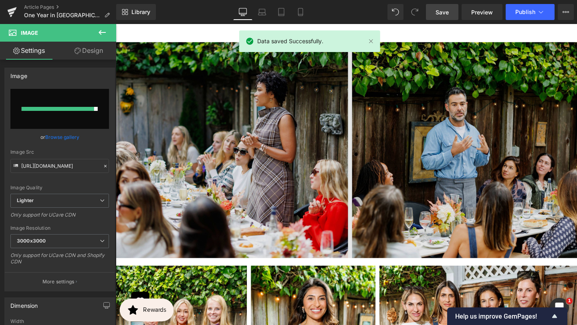
scroll to position [893, 0]
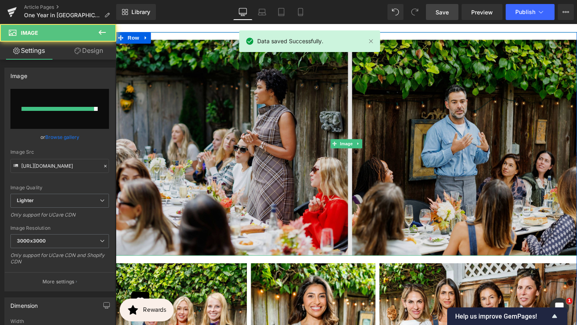
click at [395, 131] on img at bounding box center [358, 149] width 485 height 235
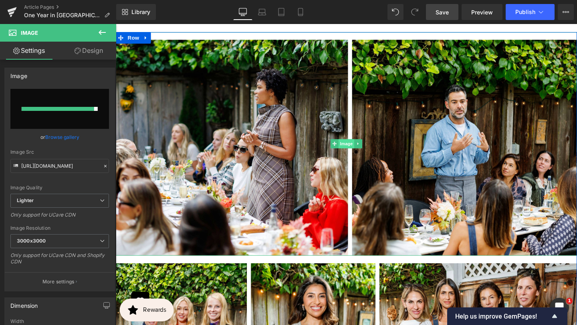
click at [359, 148] on span "Image" at bounding box center [358, 150] width 17 height 10
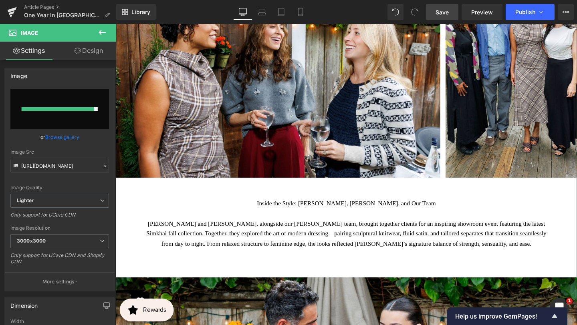
scroll to position [1688, 0]
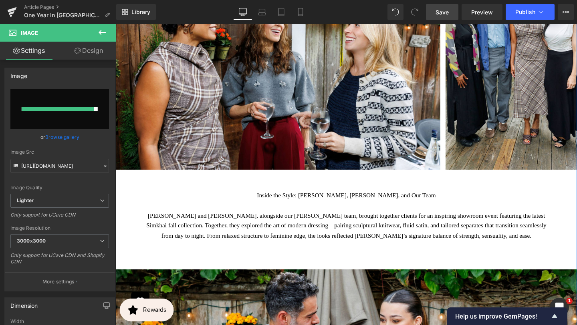
click at [314, 222] on p "Sherri McMullen and Jonathan Simkhai, alongside our McMullen team, brought toge…" at bounding box center [358, 237] width 433 height 32
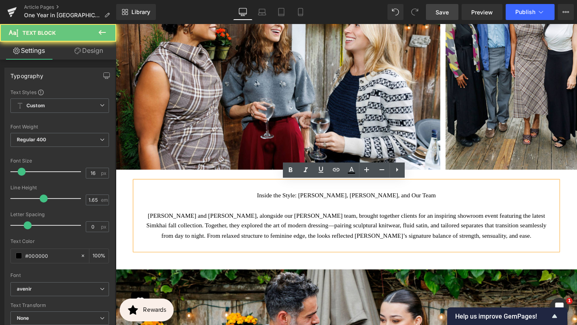
click at [305, 223] on p "Sherri McMullen and Jonathan Simkhai, alongside our McMullen team, brought toge…" at bounding box center [358, 237] width 433 height 32
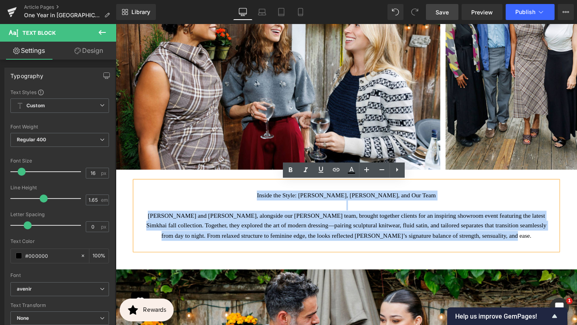
drag, startPoint x: 262, startPoint y: 202, endPoint x: 574, endPoint y: 242, distance: 314.7
click at [574, 247] on div "Inside the Style: Sherri McMullen, Jonathan Simkhai, and Our Team Sherri McMull…" at bounding box center [358, 226] width 445 height 73
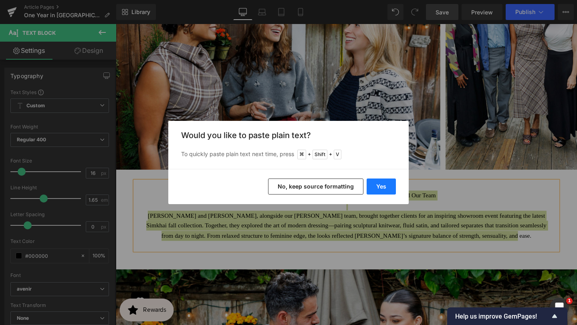
drag, startPoint x: 388, startPoint y: 186, endPoint x: 286, endPoint y: 170, distance: 103.5
click at [388, 186] on button "Yes" at bounding box center [381, 187] width 29 height 16
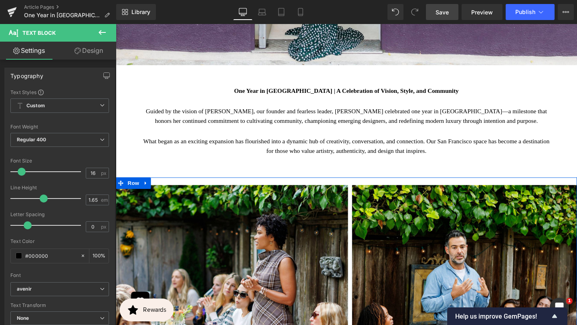
scroll to position [738, 0]
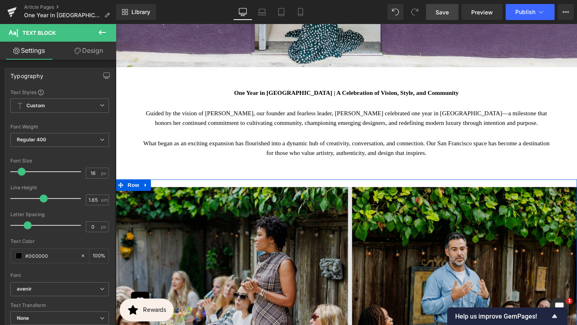
click at [383, 234] on img at bounding box center [358, 305] width 485 height 235
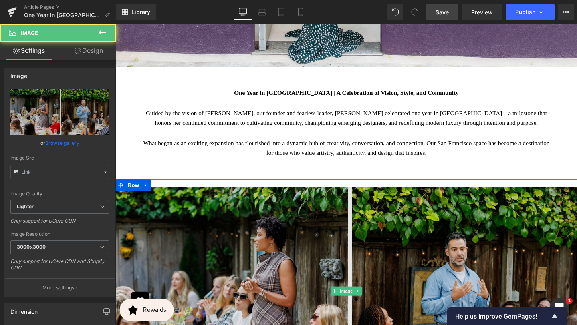
type input "https://ucarecdn.com/6feee1e1-b3a9-4b3e-a843-2b0d95d0b973/-/format/auto/-/previ…"
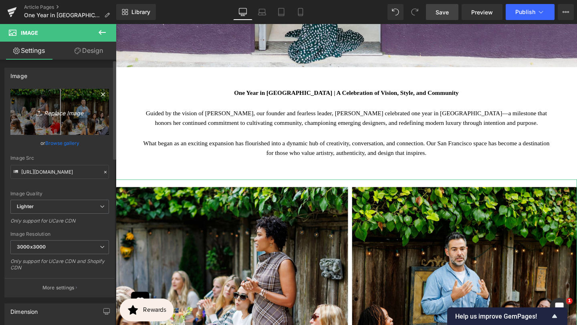
click at [70, 112] on icon "Replace Image" at bounding box center [60, 112] width 64 height 10
type input "C:\fakepath\BANNER REAL SIZE SITE (13).jpg"
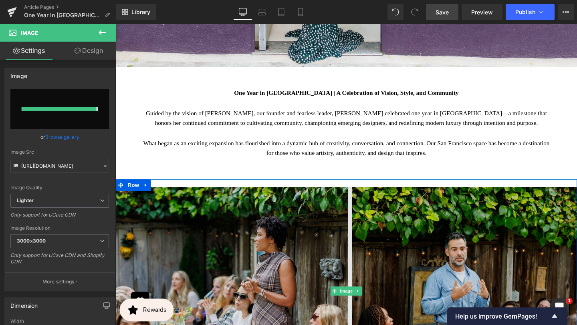
type input "https://ucarecdn.com/3d4d7e61-c11b-4de5-bc03-5a70c07133cb/-/format/auto/-/previ…"
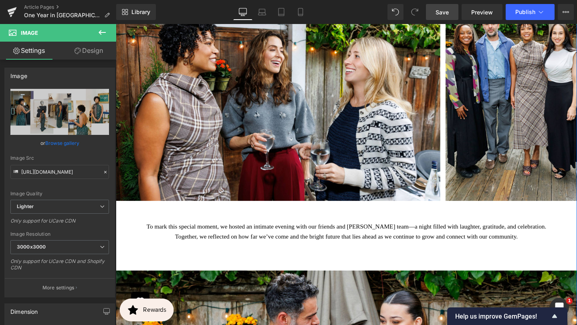
scroll to position [1682, 0]
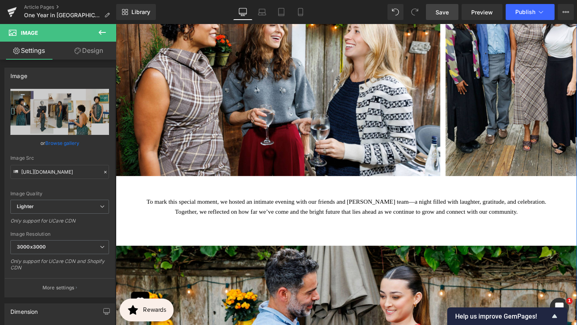
click at [454, 223] on p "To mark this special moment, we hosted an intimate evening with our friends and…" at bounding box center [358, 216] width 433 height 21
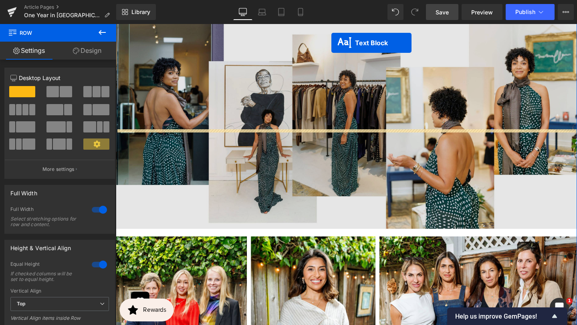
scroll to position [905, 0]
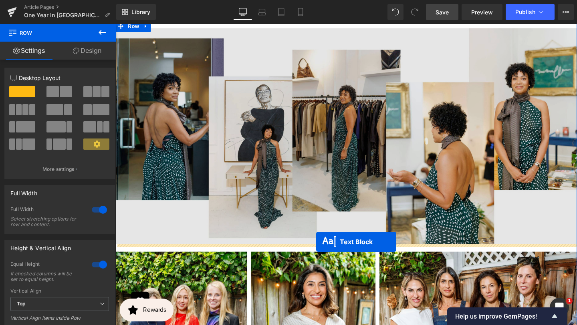
drag, startPoint x: 334, startPoint y: 220, endPoint x: 327, endPoint y: 253, distance: 34.4
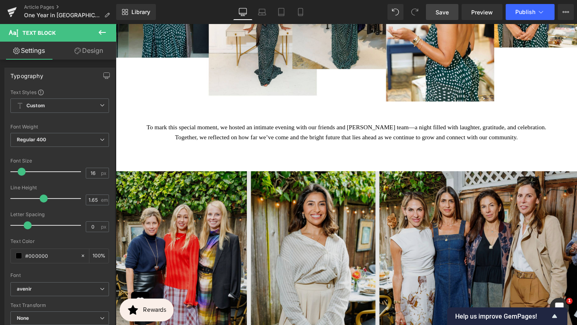
scroll to position [1113, 0]
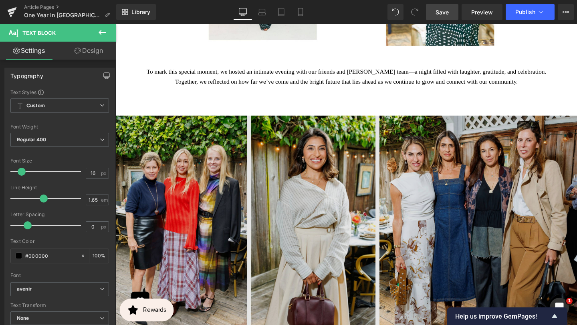
click at [237, 203] on img at bounding box center [358, 229] width 485 height 235
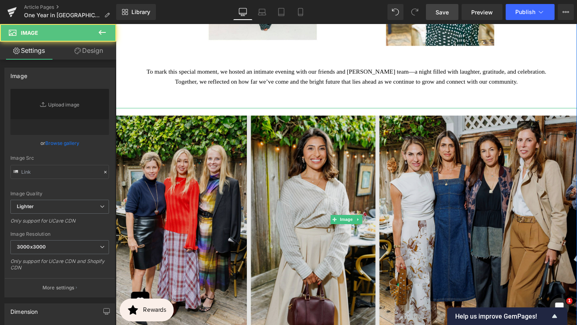
type input "https://ucarecdn.com/f54660de-0eac-412d-9c2f-f1df29ab86b2/-/format/auto/-/previ…"
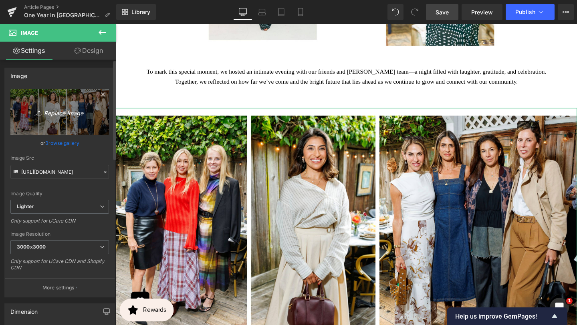
click at [73, 116] on icon "Replace Image" at bounding box center [60, 112] width 64 height 10
type input "C:\fakepath\12.jpg"
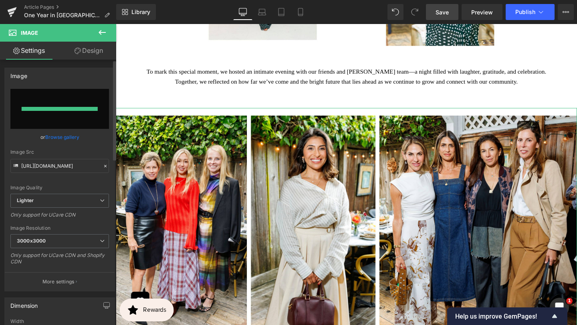
type input "https://ucarecdn.com/9c4367a1-971c-48b9-bab2-6345189a90ef/-/format/auto/-/previ…"
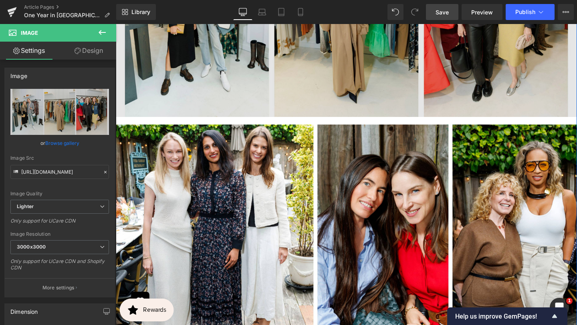
scroll to position [1377, 0]
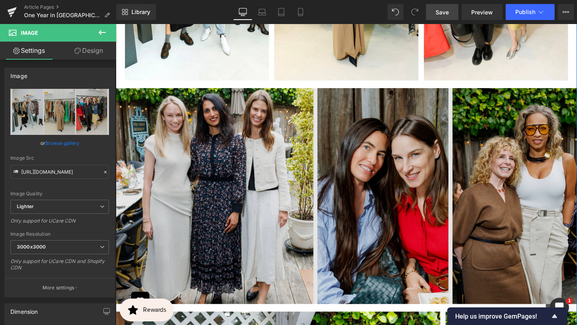
click at [339, 237] on img at bounding box center [358, 200] width 485 height 235
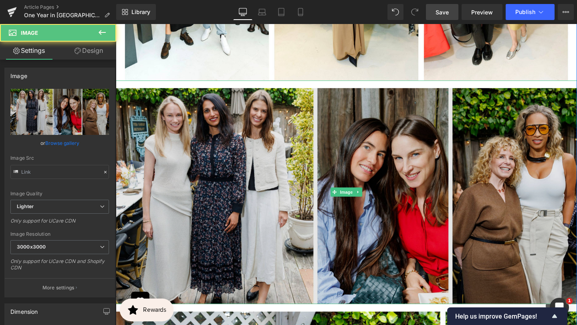
type input "https://ucarecdn.com/d9be6c9c-b317-4982-95f6-f1029029e363/-/format/auto/-/previ…"
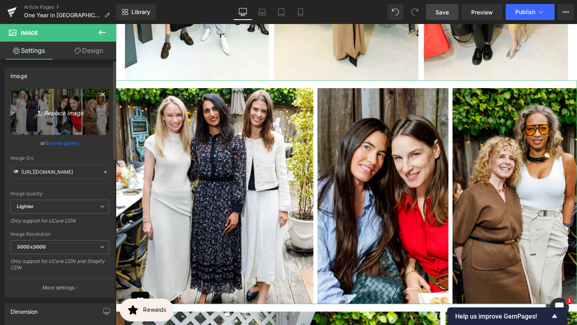
click at [56, 113] on icon "Replace Image" at bounding box center [60, 112] width 64 height 10
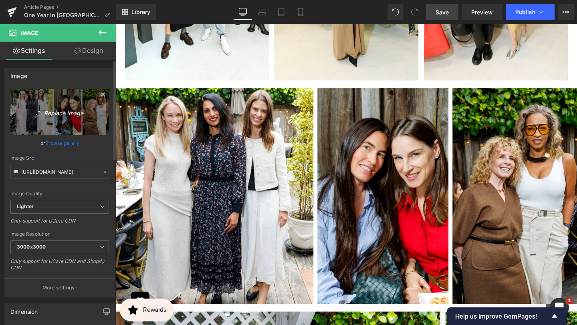
type input "C:\fakepath\18.jpg"
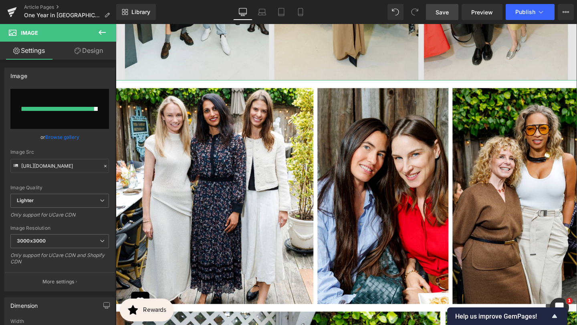
type input "https://ucarecdn.com/766a45f7-9904-41ed-a7e8-c126565daf57/-/format/auto/-/previ…"
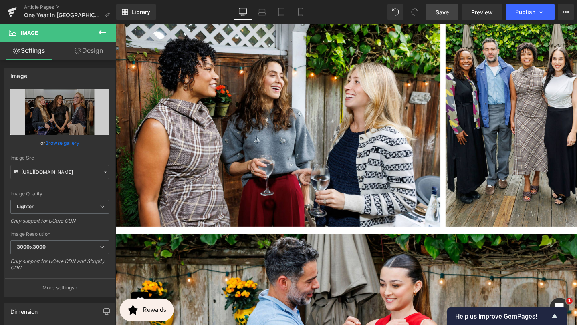
scroll to position [1709, 0]
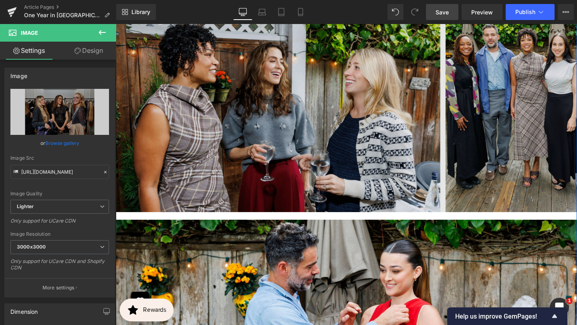
click at [347, 149] on img at bounding box center [358, 104] width 485 height 235
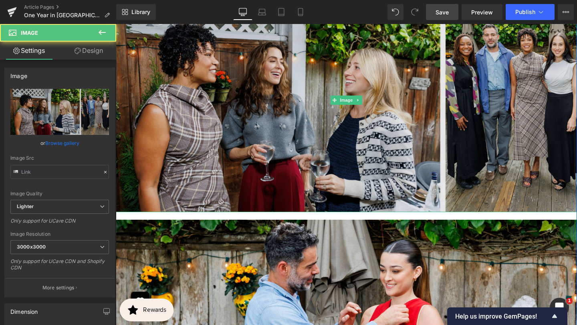
type input "https://ucarecdn.com/4f93faf2-9f1f-4519-b318-bf5b5b0d77ad/-/format/auto/-/previ…"
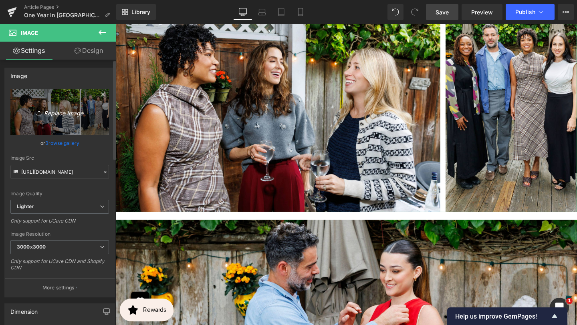
click at [65, 115] on icon "Replace Image" at bounding box center [60, 112] width 64 height 10
type input "C:\fakepath\13.jpg"
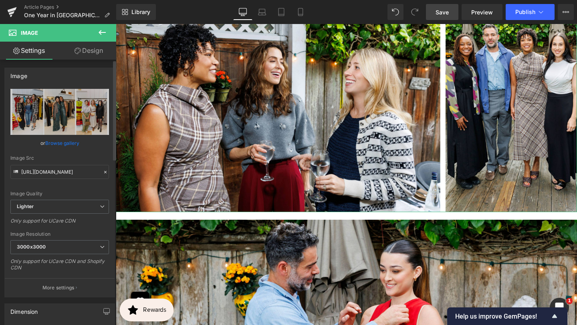
type input "https://ucarecdn.com/c55d43d4-5292-4e80-bec4-a3272edcf803/-/format/auto/-/previ…"
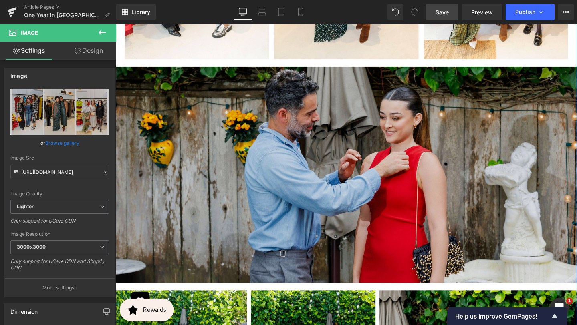
scroll to position [1875, 0]
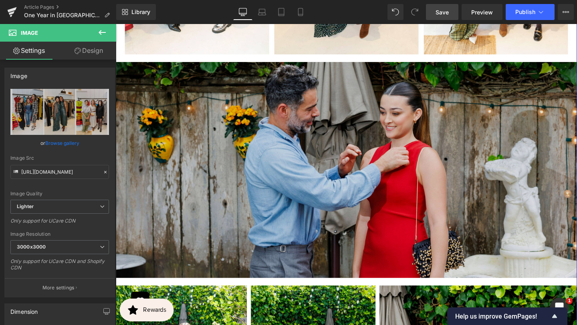
click at [332, 192] on img at bounding box center [358, 173] width 485 height 235
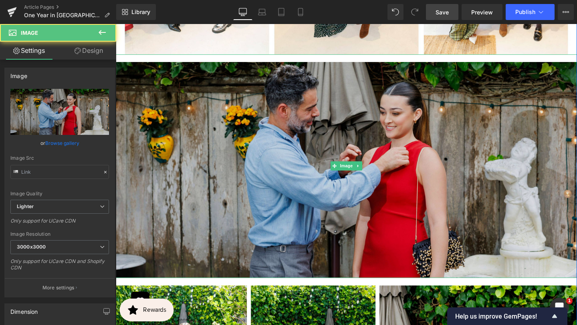
type input "https://ucarecdn.com/aee7487b-7cf3-4e87-838d-477ad904083d/-/format/auto/-/previ…"
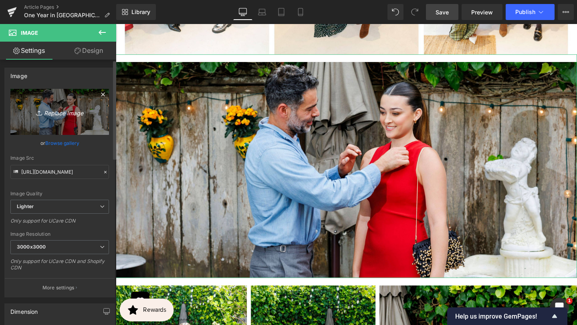
click at [64, 114] on icon "Replace Image" at bounding box center [60, 112] width 64 height 10
type input "C:\fakepath\17.jpg"
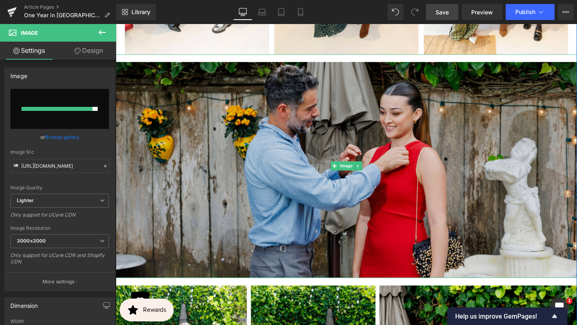
type input "https://ucarecdn.com/1ec0ed31-275b-46a8-a7ef-8871827c5070/-/format/auto/-/previ…"
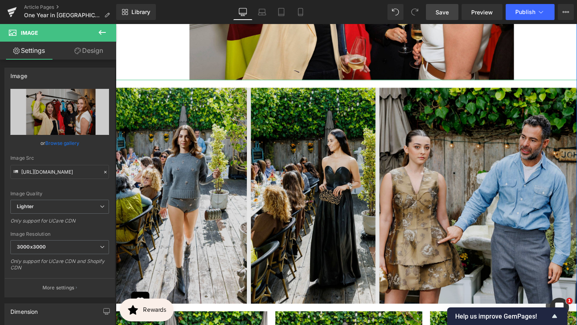
scroll to position [2084, 0]
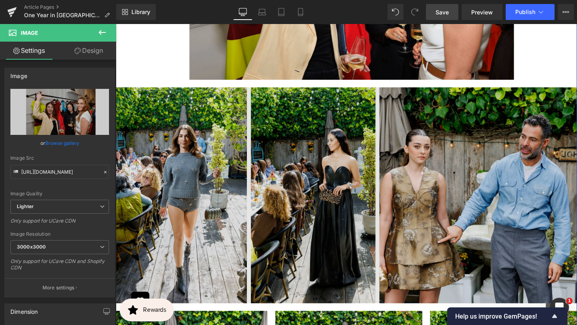
click at [281, 191] on img at bounding box center [358, 200] width 485 height 235
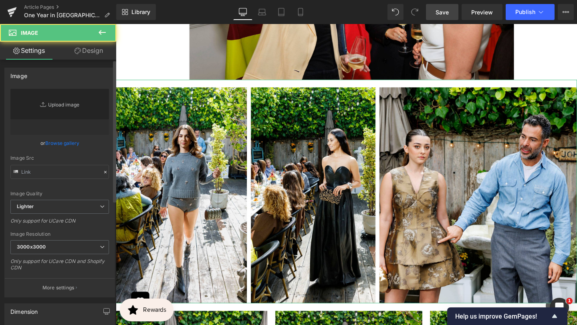
type input "https://ucarecdn.com/667a7c52-7c00-45b3-98fb-69d127722bb0/-/format/auto/-/previ…"
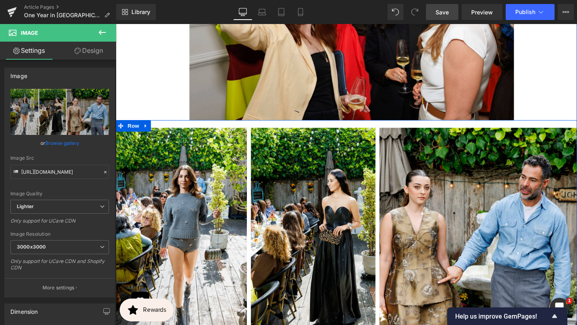
scroll to position [2033, 0]
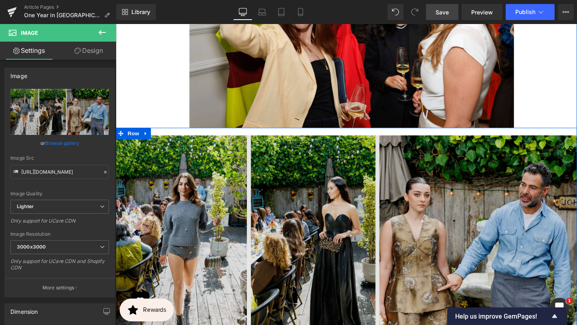
click at [163, 199] on img at bounding box center [358, 250] width 485 height 235
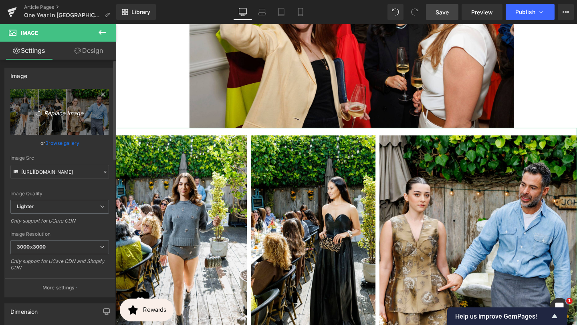
click at [68, 115] on icon "Replace Image" at bounding box center [60, 112] width 64 height 10
type input "C:\fakepath\14.jpg"
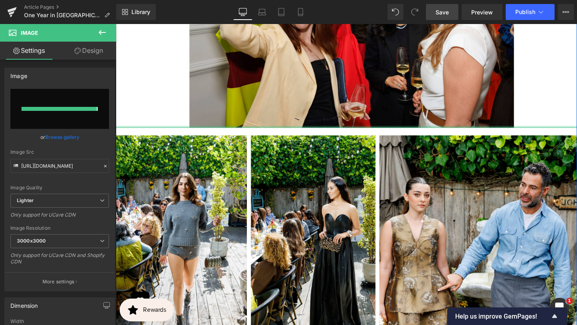
type input "https://ucarecdn.com/d4e9c250-647a-4cc2-8408-22ea7bf9bb19/-/format/auto/-/previ…"
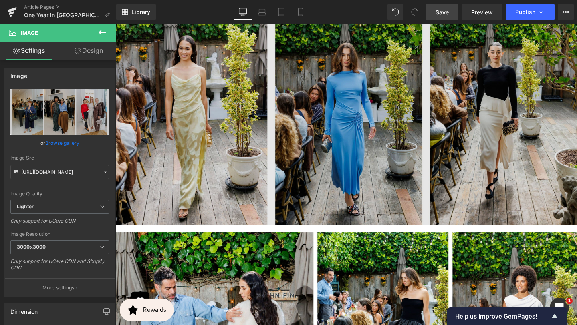
scroll to position [2462, 0]
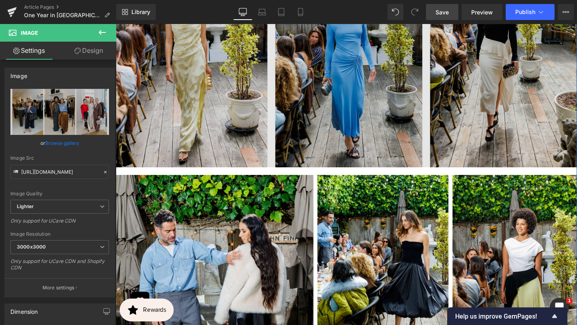
click at [234, 79] on img at bounding box center [358, 57] width 485 height 235
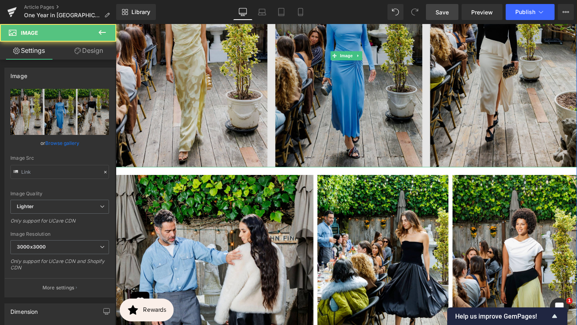
type input "https://ucarecdn.com/7016be32-e539-4161-9249-78f8b1ac7520/-/format/auto/-/previ…"
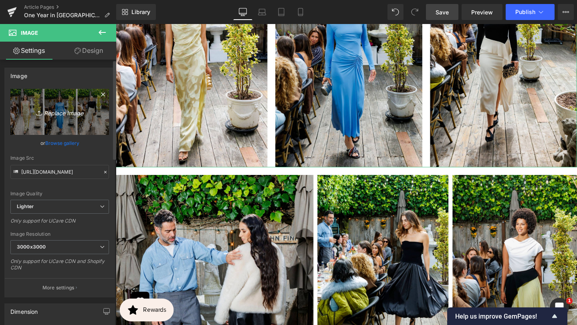
click at [67, 114] on icon "Replace Image" at bounding box center [60, 112] width 64 height 10
type input "C:\fakepath\19.jpg"
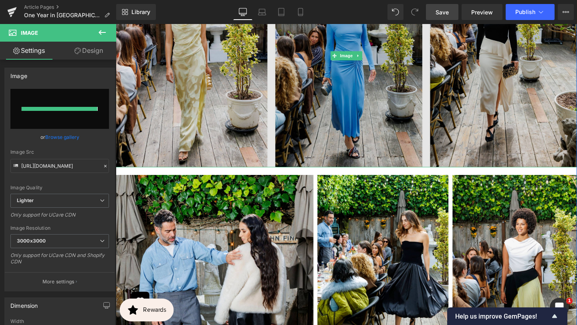
type input "https://ucarecdn.com/13bb4f5b-05a7-4063-9570-150f85978906/-/format/auto/-/previ…"
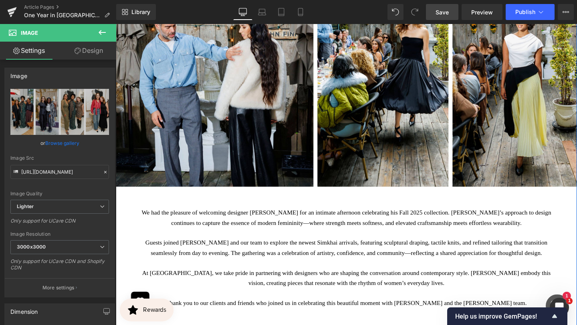
scroll to position [2682, 0]
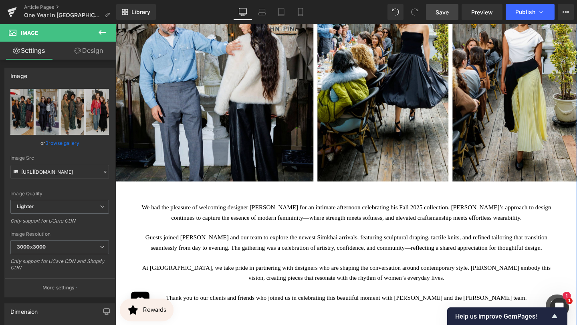
click at [306, 230] on p "We had the pleasure of welcoming designer Jonathan Simkhai for an intimate afte…" at bounding box center [358, 222] width 433 height 21
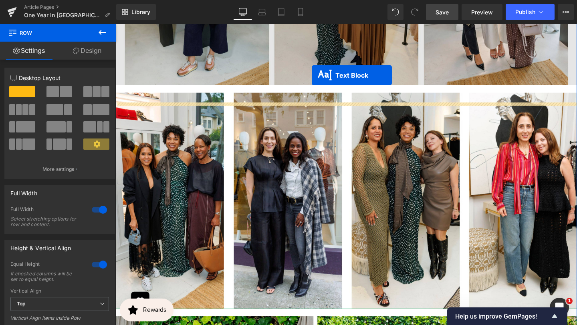
scroll to position [2305, 0]
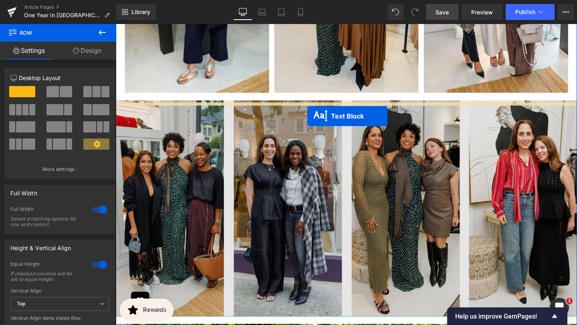
drag, startPoint x: 337, startPoint y: 281, endPoint x: 317, endPoint y: 121, distance: 161.5
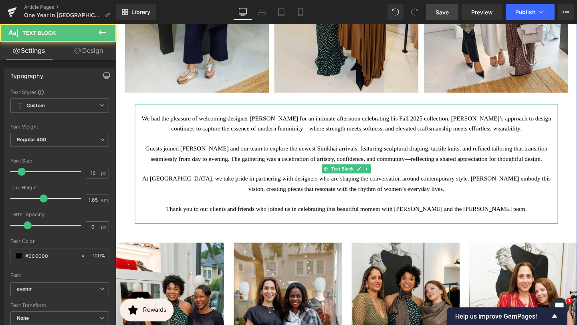
click at [282, 139] on p "We had the pleasure of welcoming designer Jonathan Simkhai for an intimate afte…" at bounding box center [358, 128] width 433 height 21
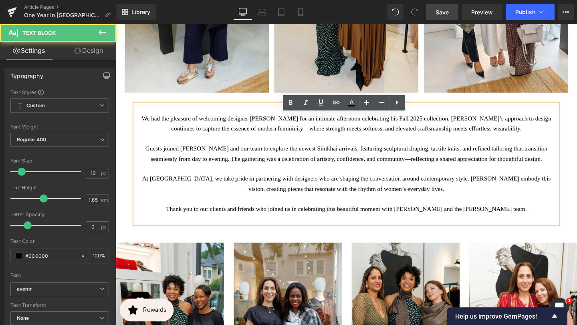
click at [165, 139] on p "We had the pleasure of welcoming designer Jonathan Simkhai for an intimate afte…" at bounding box center [358, 128] width 433 height 21
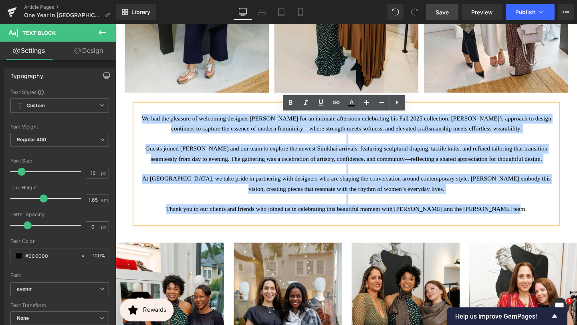
drag, startPoint x: 147, startPoint y: 130, endPoint x: 559, endPoint y: 243, distance: 427.5
click at [559, 234] on div "We had the pleasure of welcoming designer Jonathan Simkhai for an intimate afte…" at bounding box center [358, 171] width 445 height 126
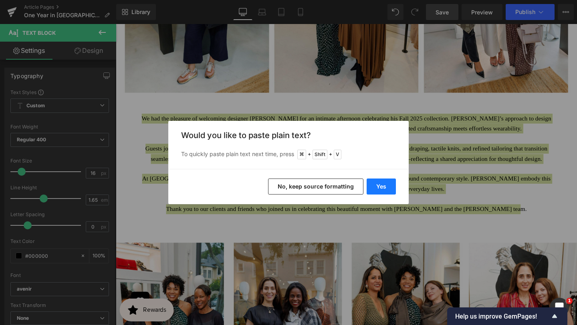
drag, startPoint x: 381, startPoint y: 185, endPoint x: 279, endPoint y: 170, distance: 103.3
click at [381, 185] on button "Yes" at bounding box center [381, 187] width 29 height 16
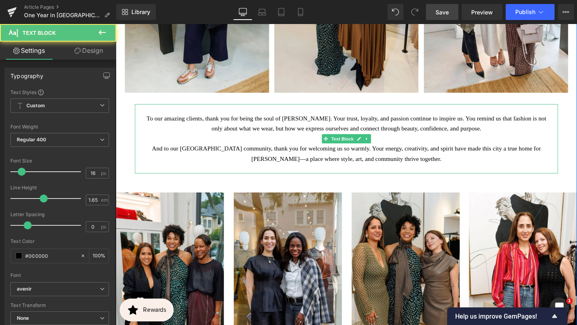
click at [193, 133] on p "To our amazing clients, thank you for being the soul of McMullen. Your trust, l…" at bounding box center [358, 128] width 433 height 21
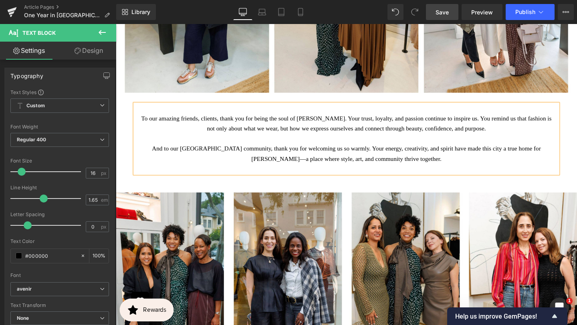
click at [237, 133] on p "To our amazing friends, clients, thank you for being the soul of McMullen. Your…" at bounding box center [358, 128] width 433 height 21
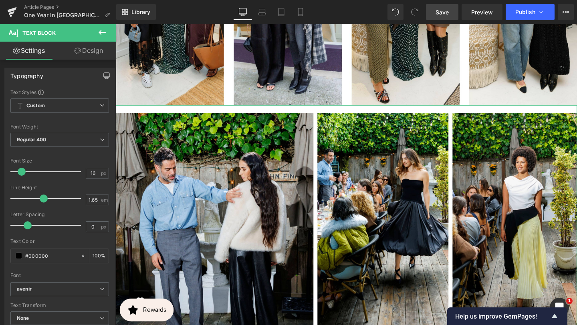
scroll to position [2625, 0]
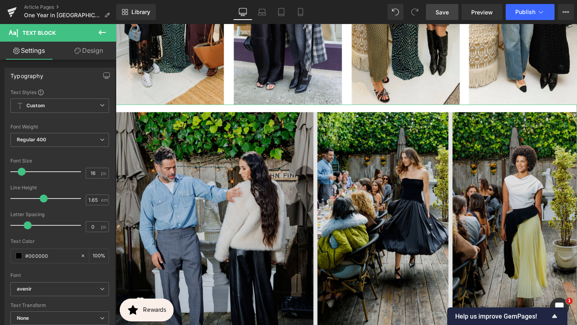
click at [239, 163] on img at bounding box center [358, 226] width 485 height 235
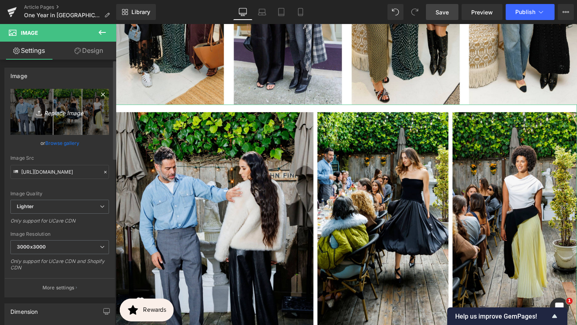
click at [64, 115] on icon "Replace Image" at bounding box center [60, 112] width 64 height 10
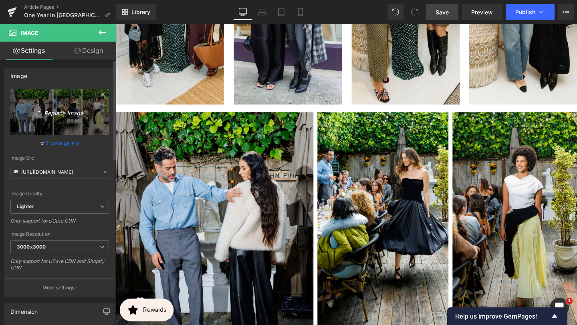
type input "C:\fakepath\16.jpg"
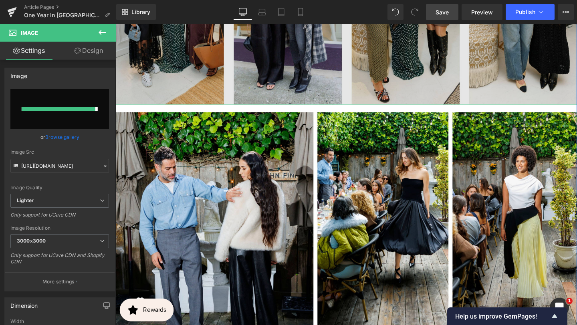
type input "https://ucarecdn.com/f33bae24-7f34-437f-8b1b-8796b4299c64/-/format/auto/-/previ…"
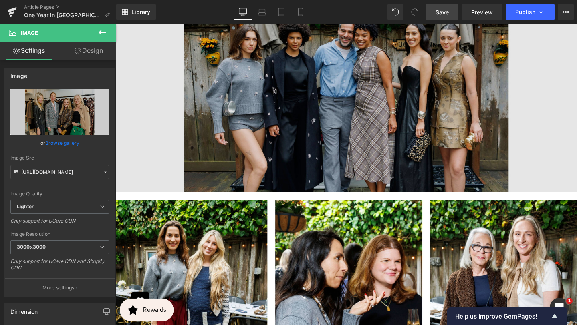
scroll to position [3009, 0]
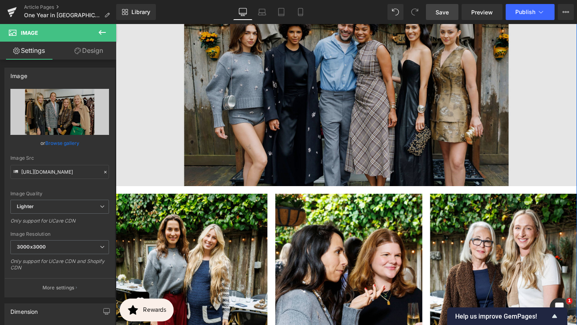
click at [221, 146] on img at bounding box center [358, 77] width 485 height 235
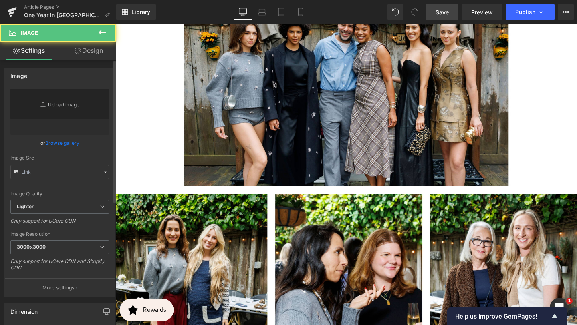
type input "https://ucarecdn.com/4e093b55-fbea-43dd-8bb0-5754f3ce5da2/-/format/auto/-/previ…"
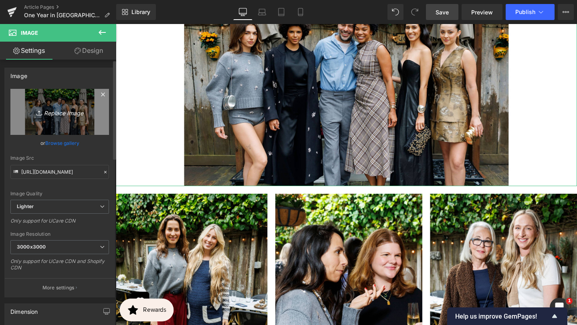
click at [71, 109] on icon "Replace Image" at bounding box center [60, 112] width 64 height 10
type input "C:\fakepath\15.jpg"
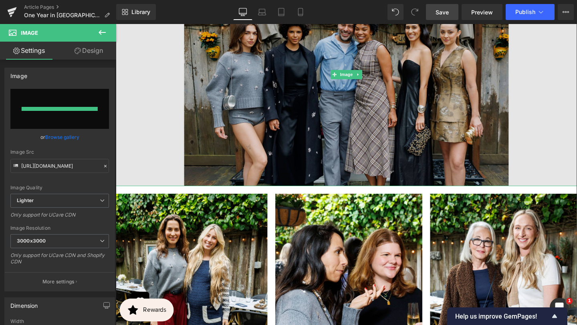
type input "https://ucarecdn.com/818f32a4-a788-4bc0-b013-4c73af6f678b/-/format/auto/-/previ…"
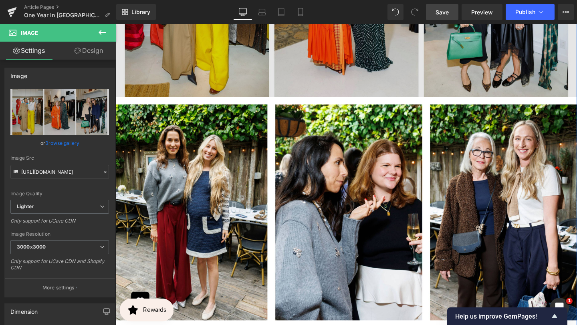
scroll to position [3210, 0]
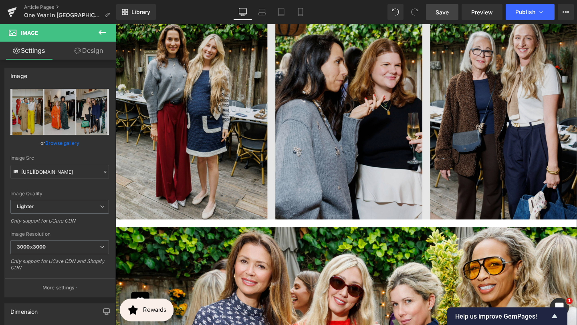
click at [233, 101] on img at bounding box center [358, 111] width 485 height 235
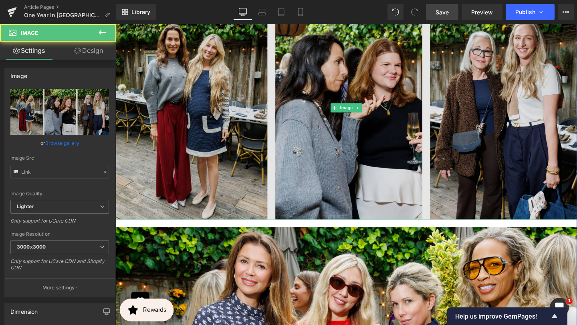
type input "https://ucarecdn.com/4637106e-fd5b-4ca8-8d16-8fc6465c9316/-/format/auto/-/previ…"
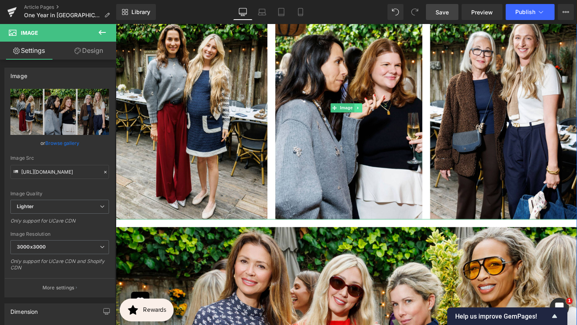
click at [371, 115] on icon at bounding box center [371, 112] width 4 height 5
click at [375, 114] on icon at bounding box center [375, 112] width 4 height 4
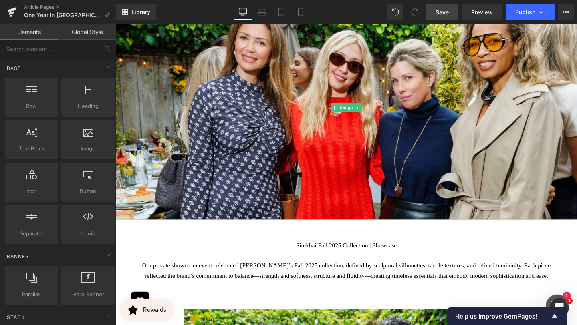
click at [371, 115] on icon at bounding box center [371, 112] width 4 height 5
click at [375, 114] on icon at bounding box center [375, 112] width 4 height 4
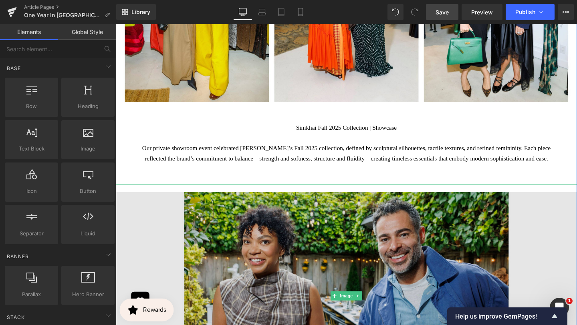
scroll to position [3051, 0]
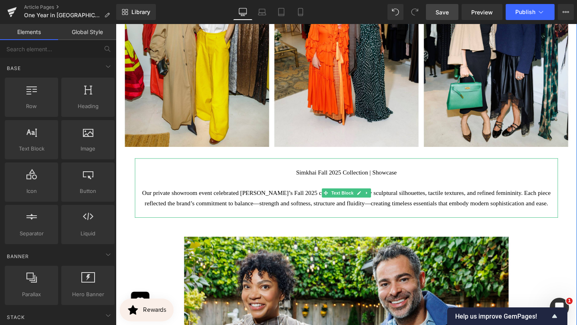
click at [311, 186] on p "Simkhai Fall 2025 Collection | Showcase" at bounding box center [358, 180] width 433 height 10
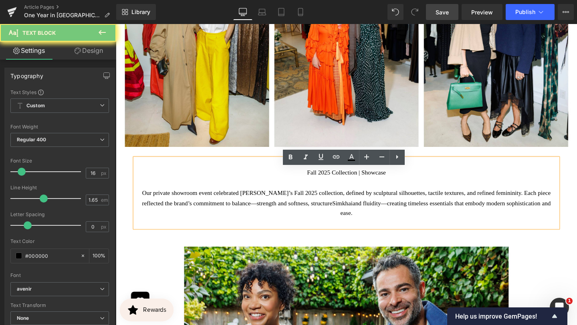
click at [314, 197] on p at bounding box center [358, 191] width 433 height 10
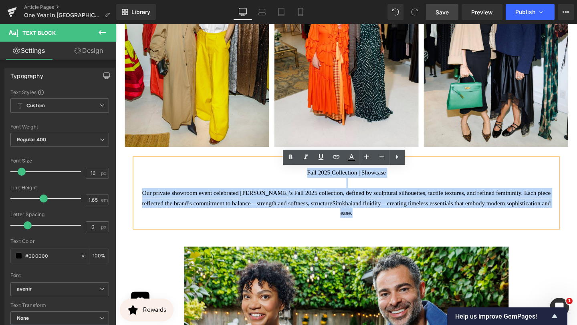
drag, startPoint x: 314, startPoint y: 190, endPoint x: 384, endPoint y: 246, distance: 89.0
click at [385, 238] on div "Fall 2025 Collection | Showcase Our private showroom event celebrated Simkhai’s…" at bounding box center [358, 201] width 445 height 73
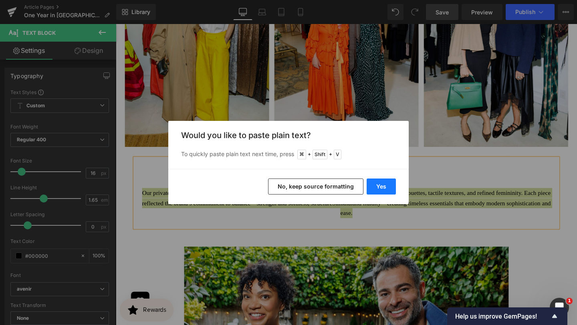
drag, startPoint x: 381, startPoint y: 184, endPoint x: 280, endPoint y: 168, distance: 103.0
click at [381, 184] on button "Yes" at bounding box center [381, 187] width 29 height 16
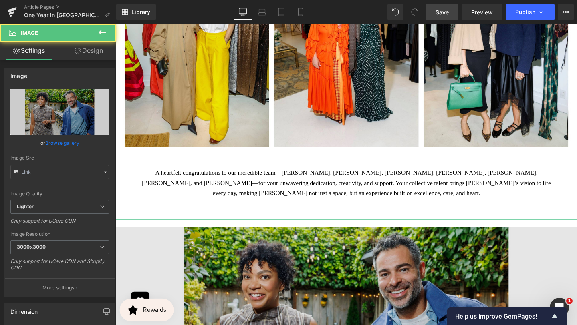
type input "https://ucarecdn.com/9fe1aaf6-0d35-4a04-bb35-483a6a15e667/-/format/auto/-/previ…"
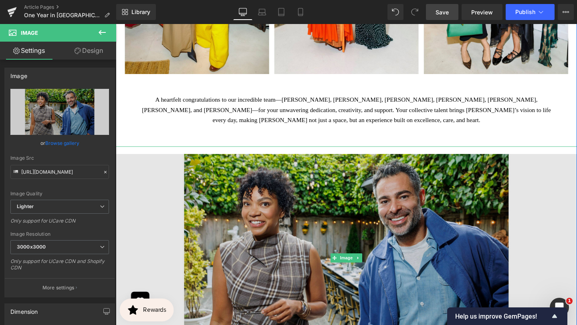
scroll to position [3143, 0]
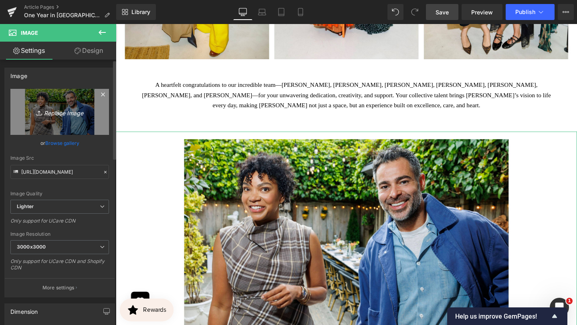
click at [71, 110] on icon "Replace Image" at bounding box center [60, 112] width 64 height 10
type input "C:\fakepath\20.jpg"
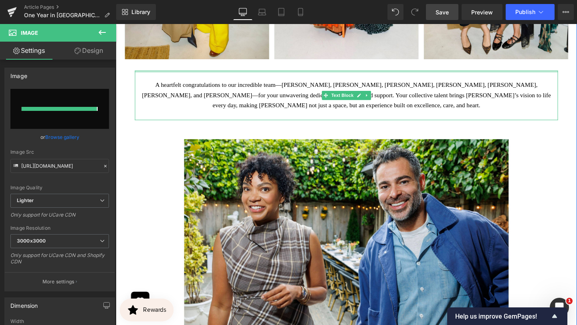
type input "https://ucarecdn.com/98caba20-fce0-45f1-9b81-7828ca254b7c/-/format/auto/-/previ…"
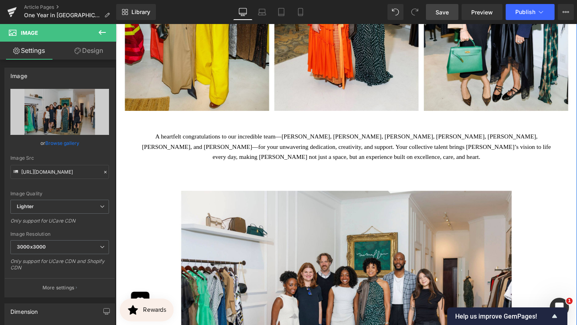
scroll to position [3066, 0]
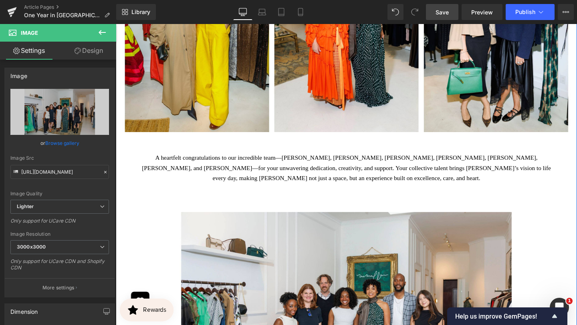
click at [398, 181] on p "A heartfelt congratulations to our incredible team—Lynne, David, Darria, Kara, …" at bounding box center [358, 176] width 433 height 32
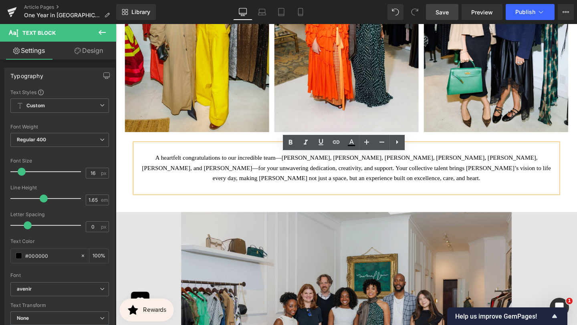
click at [439, 153] on div "Image To our amazing friends, thank you for being the soul of McMullen. Your tr…" at bounding box center [358, 195] width 485 height 2190
click at [400, 216] on div "Image To our amazing friends, thank you for being the soul of McMullen. Your tr…" at bounding box center [358, 195] width 485 height 2190
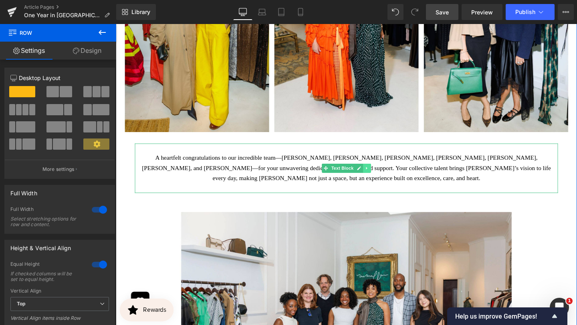
click at [379, 177] on icon at bounding box center [379, 175] width 1 height 3
click at [377, 178] on icon at bounding box center [375, 175] width 4 height 4
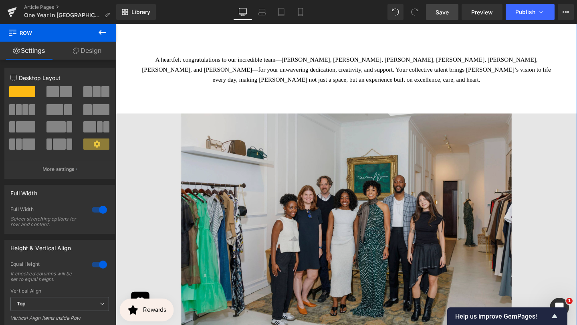
scroll to position [3246, 0]
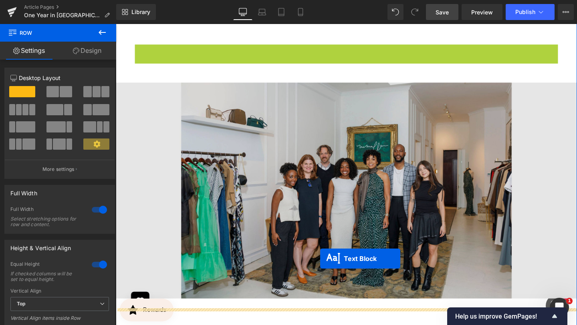
drag, startPoint x: 336, startPoint y: 81, endPoint x: 331, endPoint y: 271, distance: 189.6
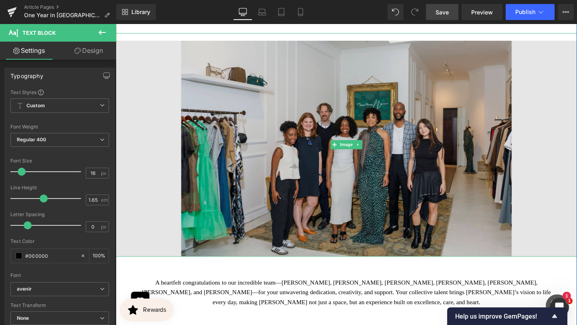
scroll to position [3416, 0]
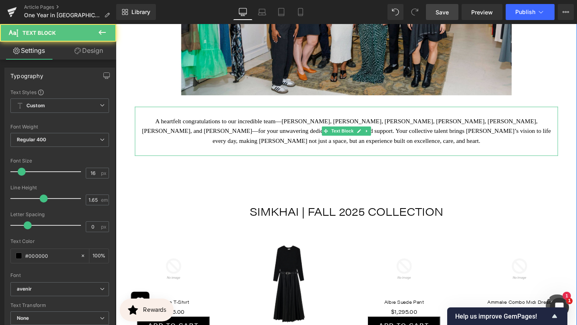
click at [299, 136] on p "A heartfelt congratulations to our incredible team—Lynne, David, Darria, Kara, …" at bounding box center [358, 137] width 433 height 32
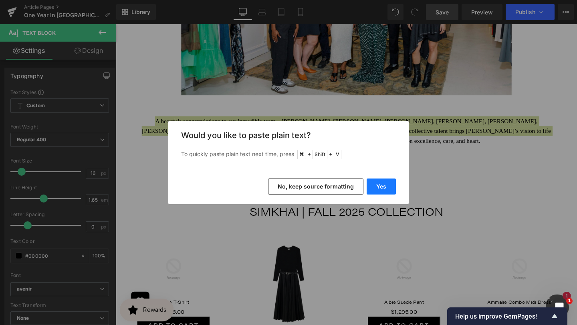
click at [381, 181] on button "Yes" at bounding box center [381, 187] width 29 height 16
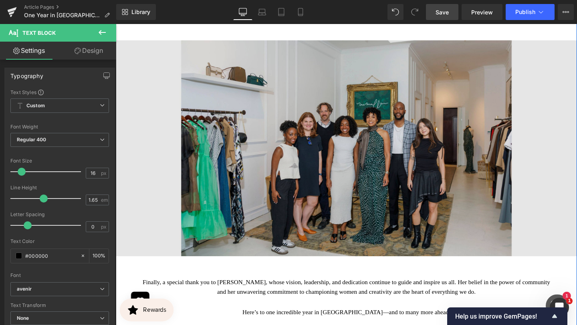
scroll to position [3242, 0]
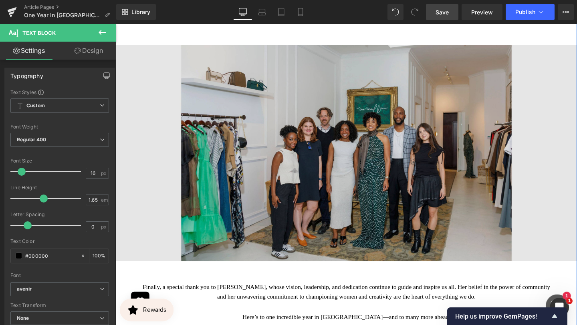
click at [391, 175] on img at bounding box center [358, 155] width 485 height 235
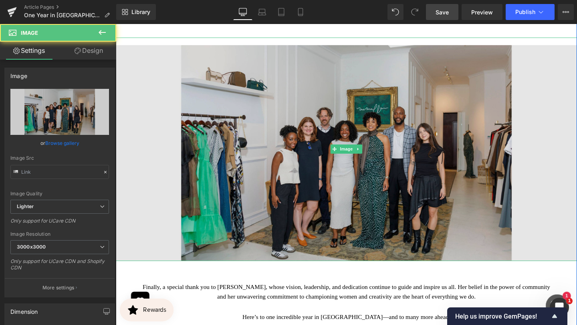
type input "https://ucarecdn.com/98caba20-fce0-45f1-9b81-7828ca254b7c/-/format/auto/-/previ…"
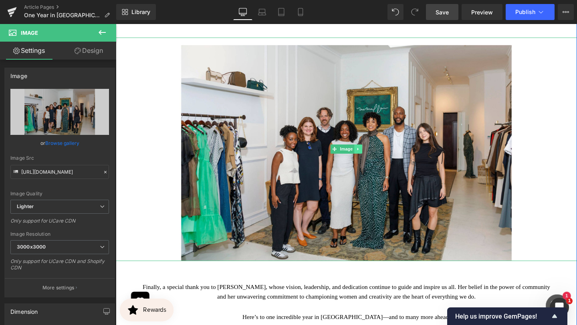
click at [367, 160] on link at bounding box center [371, 156] width 8 height 10
click at [367, 157] on icon at bounding box center [366, 155] width 4 height 4
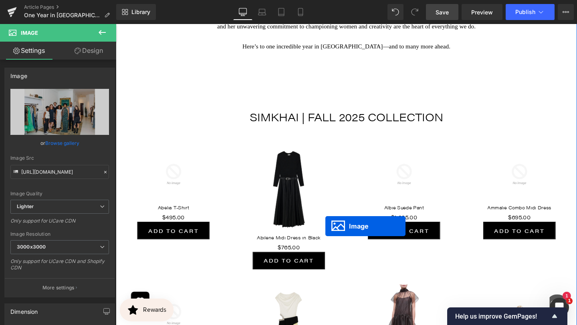
scroll to position [3339, 0]
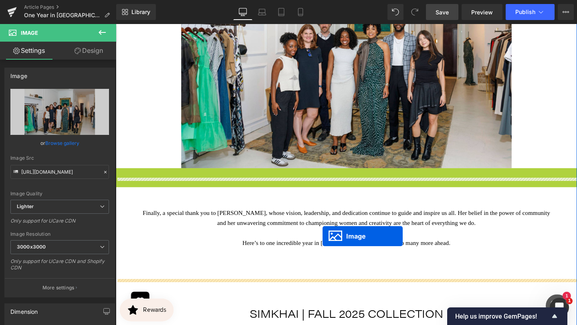
drag, startPoint x: 341, startPoint y: 95, endPoint x: 332, endPoint y: 244, distance: 150.1
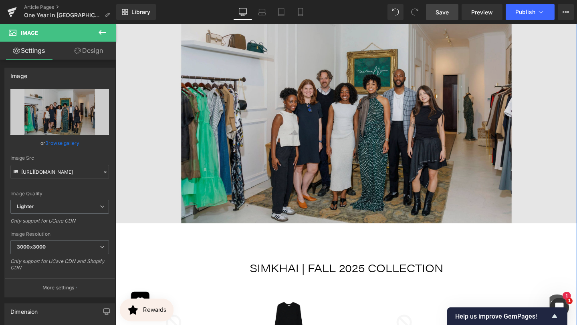
scroll to position [3642, 0]
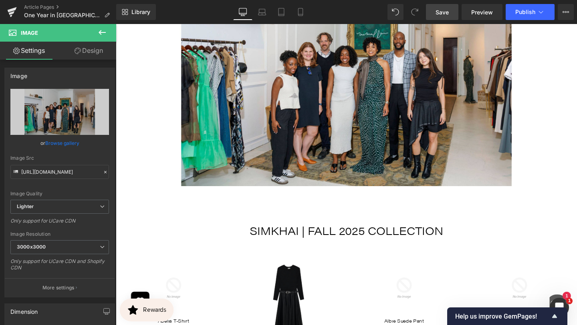
click at [447, 8] on span "Save" at bounding box center [442, 12] width 13 height 8
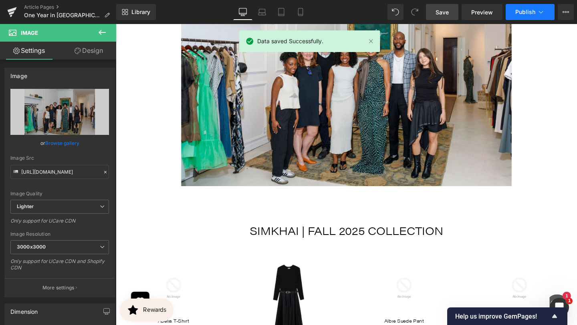
click at [540, 14] on icon at bounding box center [541, 12] width 8 height 8
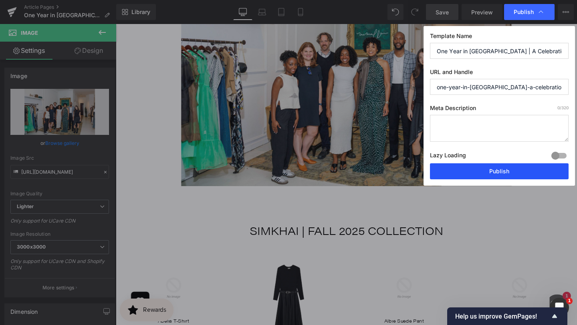
drag, startPoint x: 392, startPoint y: 151, endPoint x: 489, endPoint y: 168, distance: 97.9
click at [489, 168] on button "Publish" at bounding box center [499, 171] width 139 height 16
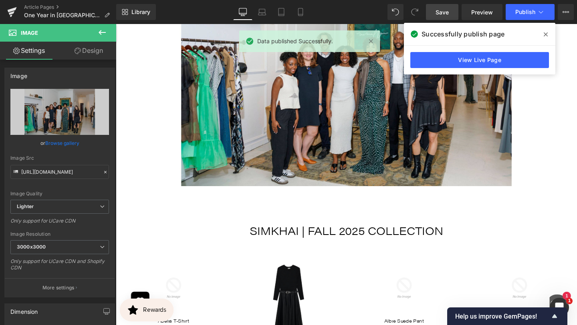
click at [546, 36] on icon at bounding box center [546, 34] width 4 height 6
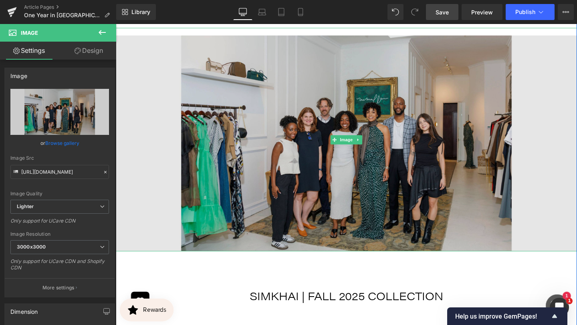
scroll to position [3569, 0]
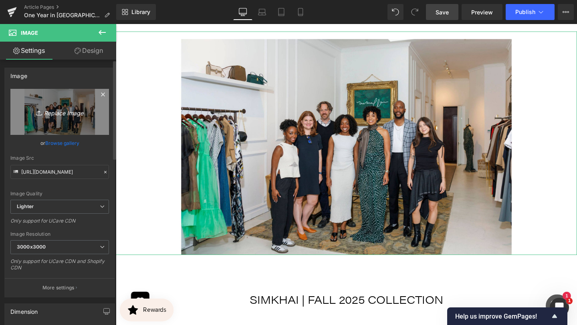
click at [80, 110] on icon "Replace Image" at bounding box center [60, 112] width 64 height 10
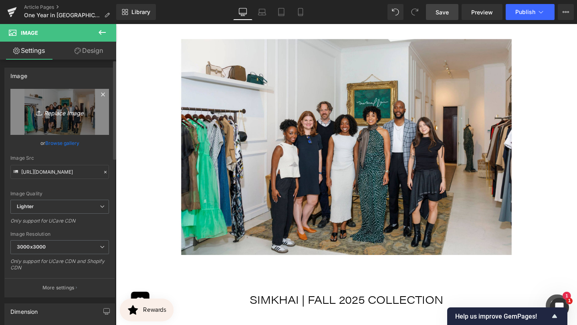
type input "C:\fakepath\HERO DONT MODIFY.jpg"
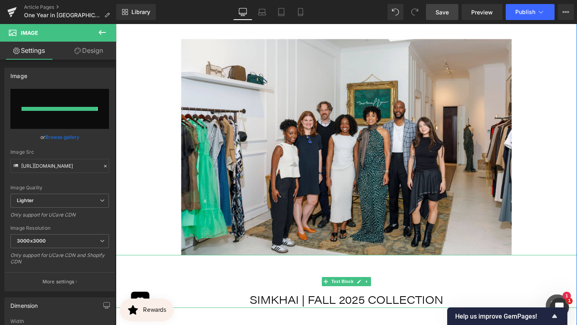
type input "https://ucarecdn.com/e175b439-9ef5-40f9-bfcb-c5e2d0242b41/-/format/auto/-/previ…"
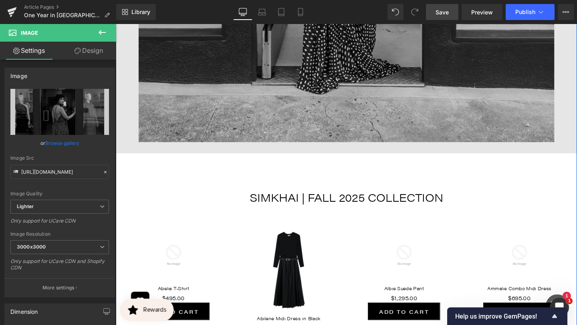
scroll to position [4131, 0]
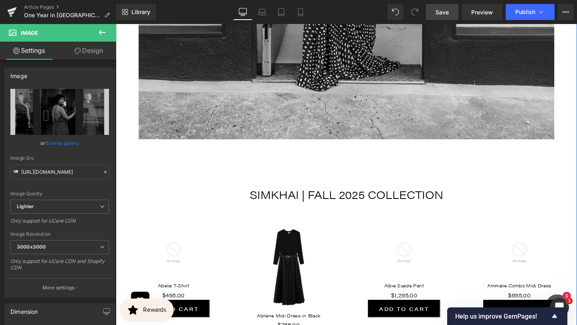
click at [396, 212] on p "SIMKHAI | FALL 2025 COLLECTION" at bounding box center [358, 203] width 485 height 18
click at [322, 212] on p "SIMKHAI | FALL 2025 COLLECTION" at bounding box center [358, 203] width 485 height 18
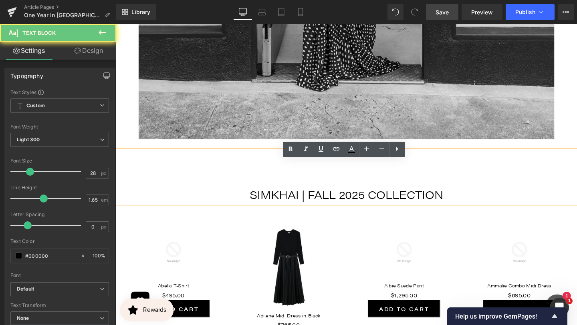
click at [308, 212] on p "SIMKHAI | FALL 2025 COLLECTION" at bounding box center [358, 203] width 485 height 18
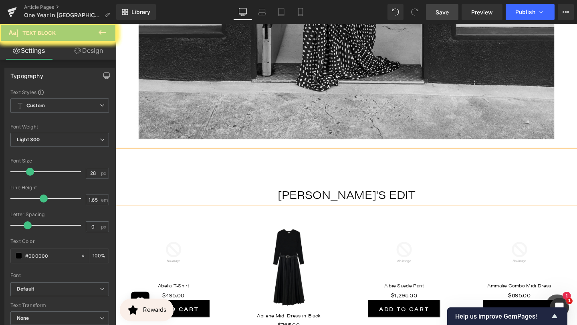
click at [327, 237] on div "Sale Off (P) Image Abilene Midi Dress in Black (P) Title $0 $765.00 (P) Price A…" at bounding box center [297, 298] width 121 height 147
click at [261, 245] on div "Sale Off" at bounding box center [297, 280] width 105 height 95
click at [231, 225] on div "Sale Off (P) Image Abelia T-Shirt (P) Title $0 $495.00 (P) Price Add To Cart (P…" at bounding box center [176, 283] width 121 height 116
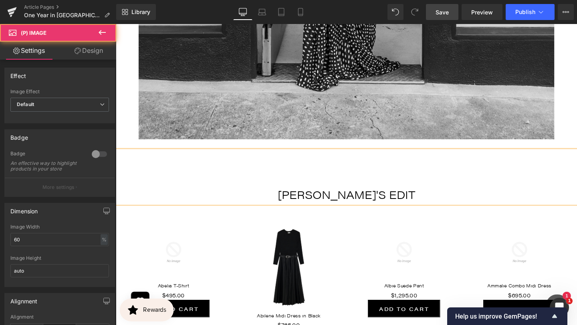
drag, startPoint x: 444, startPoint y: 15, endPoint x: 298, endPoint y: 273, distance: 296.2
click at [444, 15] on span "Save" at bounding box center [442, 12] width 13 height 8
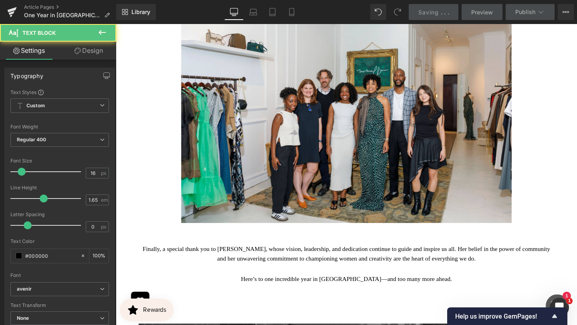
click at [410, 298] on p "Here’s to one incredible year in San Francisco—and too many more ahead." at bounding box center [358, 292] width 433 height 10
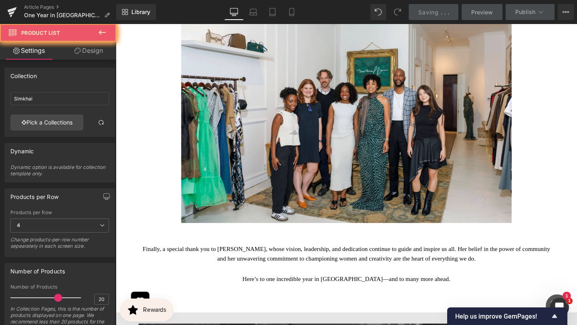
click at [45, 121] on link "Pick a Collections" at bounding box center [46, 123] width 73 height 16
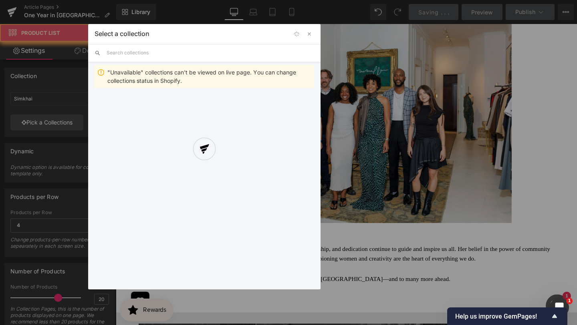
click at [157, 52] on div at bounding box center [204, 157] width 232 height 266
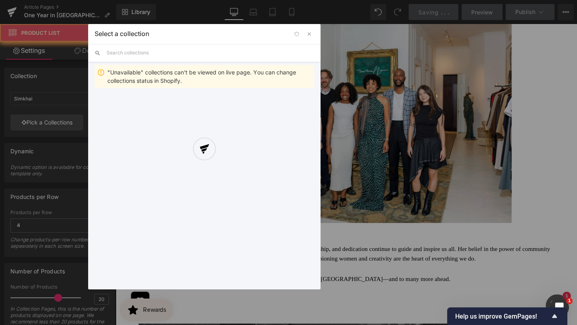
click at [309, 35] on div at bounding box center [204, 157] width 232 height 266
click at [309, 33] on div at bounding box center [204, 157] width 232 height 266
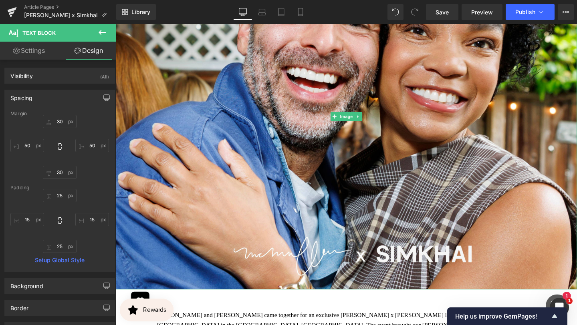
click at [264, 241] on img at bounding box center [358, 122] width 485 height 364
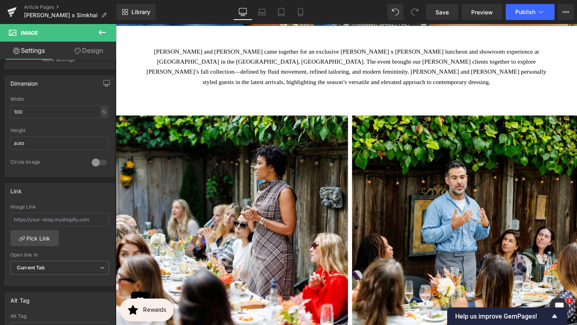
scroll to position [472, 0]
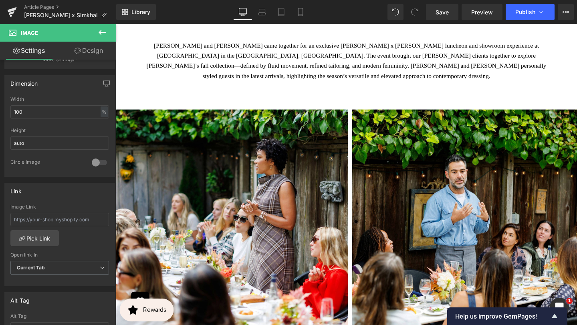
click at [169, 198] on img at bounding box center [358, 223] width 485 height 235
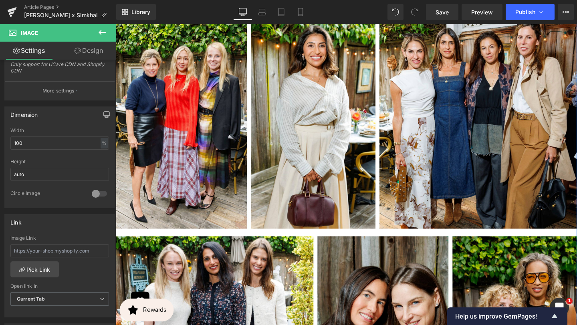
scroll to position [840, 0]
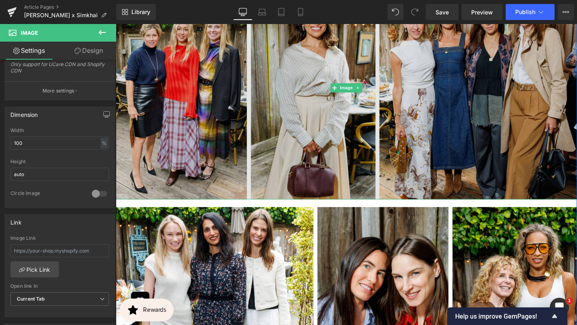
click at [224, 149] on img at bounding box center [358, 91] width 485 height 235
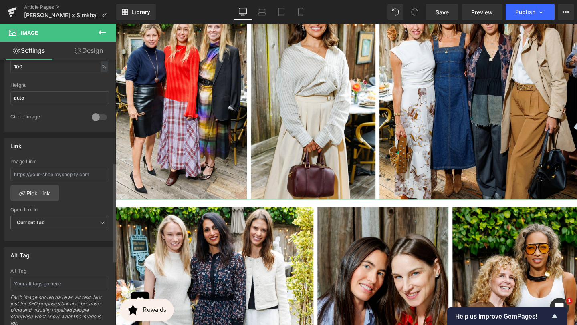
scroll to position [275, 0]
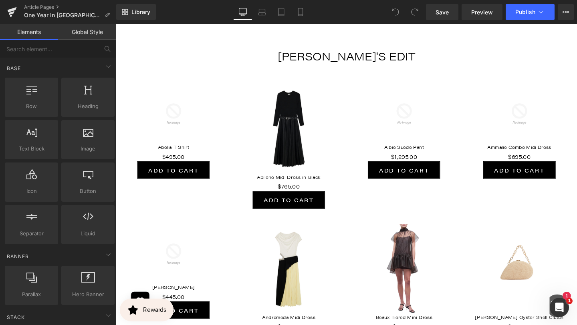
scroll to position [4252, 0]
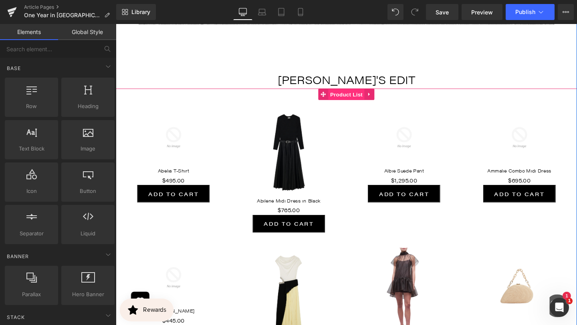
click at [361, 105] on span "Product List" at bounding box center [358, 99] width 38 height 12
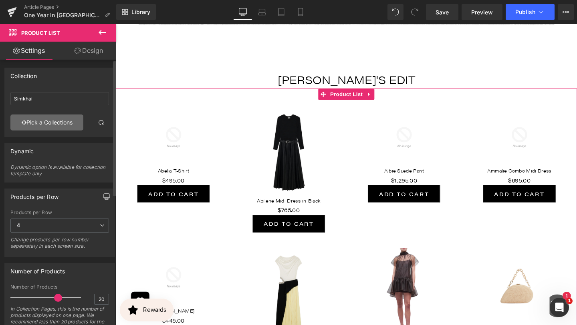
click at [63, 119] on link "Pick a Collections" at bounding box center [46, 123] width 73 height 16
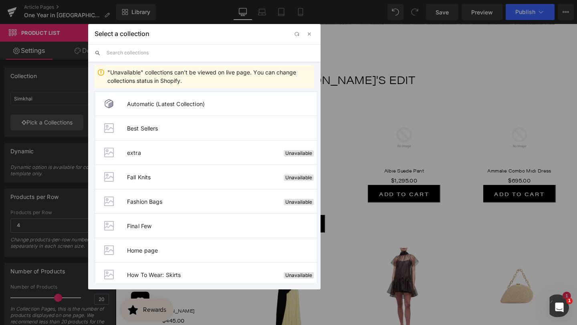
click at [151, 55] on input "text" at bounding box center [211, 53] width 208 height 18
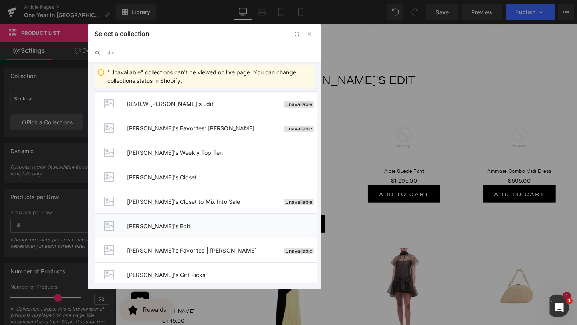
type input "sher"
click at [152, 227] on span "Sherri's Edit" at bounding box center [222, 226] width 190 height 7
type input "Sherri's Edit"
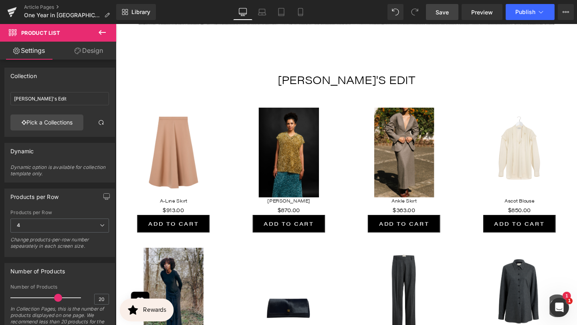
click at [447, 14] on span "Save" at bounding box center [442, 12] width 13 height 8
click at [540, 8] on button "Publish" at bounding box center [530, 12] width 49 height 16
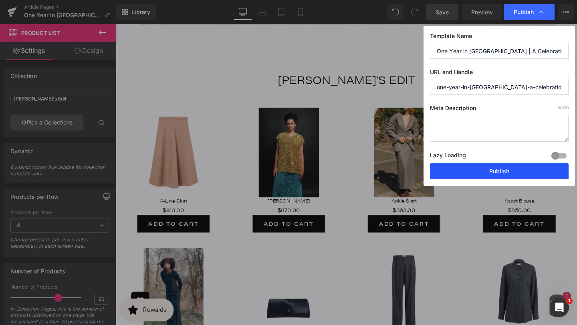
click at [479, 167] on button "Publish" at bounding box center [499, 171] width 139 height 16
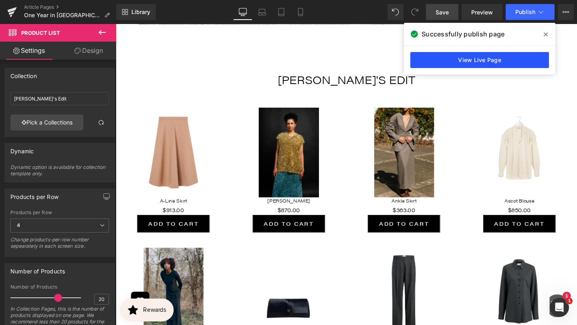
click at [510, 56] on link "View Live Page" at bounding box center [479, 60] width 139 height 16
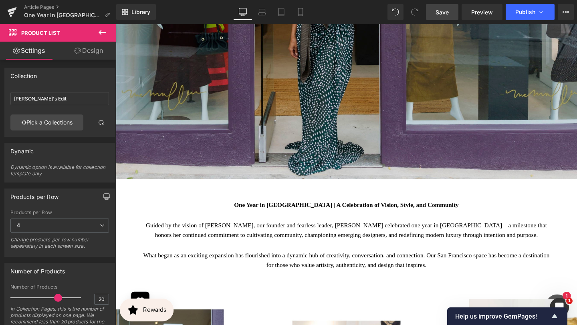
scroll to position [629, 0]
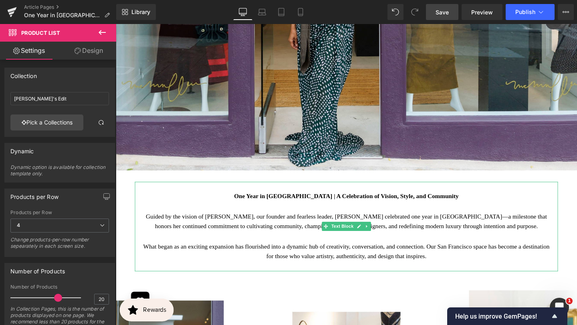
click at [315, 202] on strong "One Year in San Francisco | A Celebration of Vision, Style, and Community" at bounding box center [358, 205] width 236 height 7
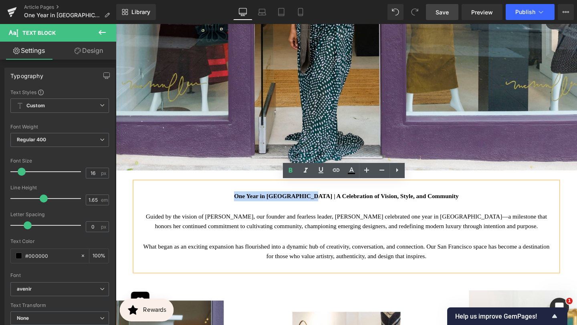
drag, startPoint x: 247, startPoint y: 204, endPoint x: 323, endPoint y: 205, distance: 76.1
click at [323, 205] on strong "One Year in San Francisco | A Celebration of Vision, Style, and Community" at bounding box center [358, 205] width 236 height 7
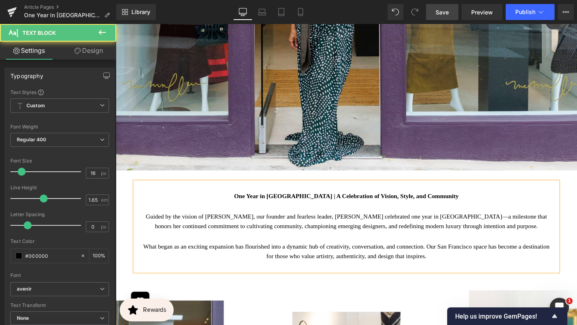
click at [291, 206] on strong "One Year in San Francisco | A Celebration of Vision, Style, and Community" at bounding box center [358, 205] width 236 height 7
click at [291, 207] on strong "One Year in San Francisco | A Celebration of Vision, Style, and Community" at bounding box center [358, 205] width 236 height 7
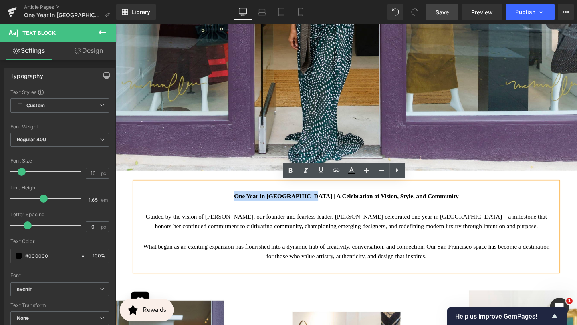
drag, startPoint x: 247, startPoint y: 204, endPoint x: 323, endPoint y: 207, distance: 75.8
click at [323, 207] on strong "One Year in San Francisco | A Celebration of Vision, Style, and Community" at bounding box center [358, 205] width 236 height 7
copy strong "One Year in San Francisco"
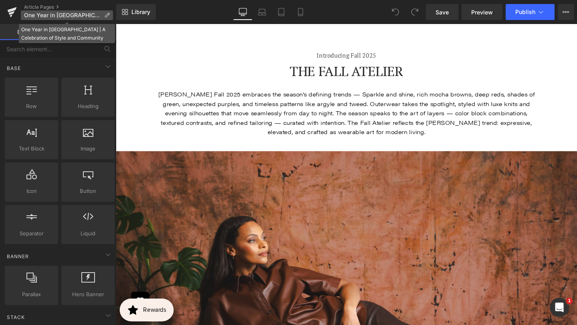
click at [106, 15] on icon at bounding box center [107, 15] width 6 height 6
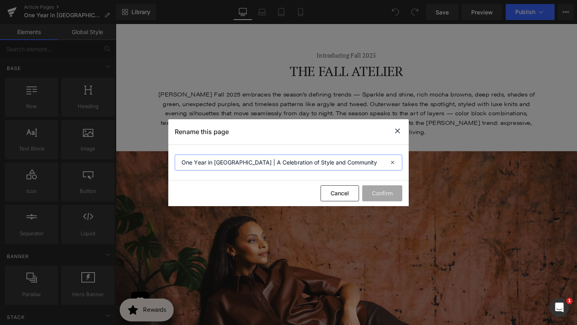
click at [277, 163] on input "One Year in [GEOGRAPHIC_DATA] | A Celebration of Style and Community" at bounding box center [289, 163] width 228 height 16
paste input "Introducing Fall 2025"
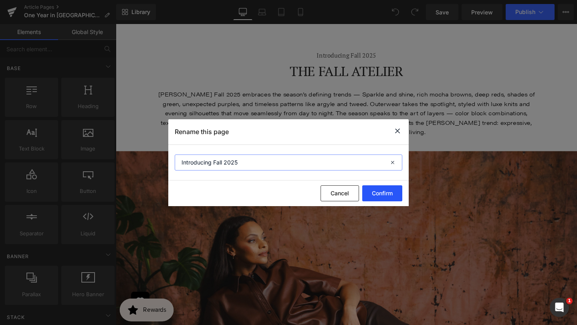
type input "Introducing Fall 2025"
click at [390, 192] on button "Confirm" at bounding box center [382, 193] width 40 height 16
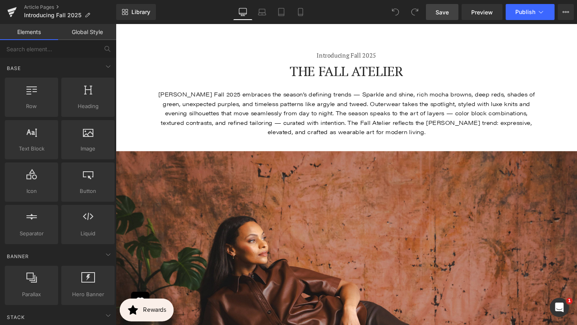
click at [454, 11] on link "Save" at bounding box center [442, 12] width 32 height 16
click at [570, 12] on button "View Live Page View with current Template Save Template to Library Schedule Pub…" at bounding box center [566, 12] width 16 height 16
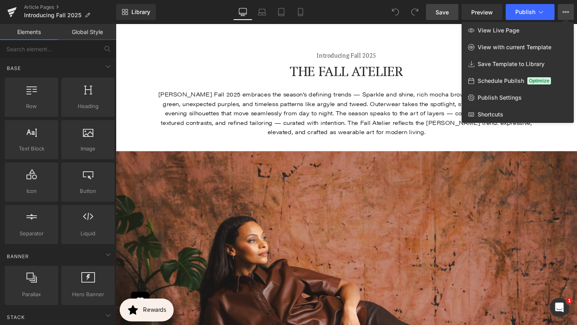
click at [440, 14] on span "Save" at bounding box center [442, 12] width 13 height 8
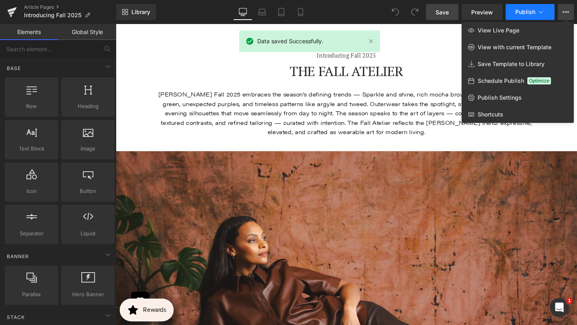
click at [532, 12] on span "Publish" at bounding box center [525, 12] width 20 height 6
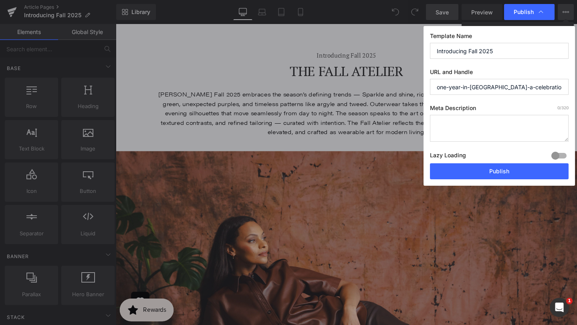
click at [505, 86] on input "one-year-in-[GEOGRAPHIC_DATA]-a-celebration-of-style-and-community" at bounding box center [499, 87] width 139 height 16
click at [505, 87] on input "one-year-in-[GEOGRAPHIC_DATA]-a-celebration-of-style-and-community" at bounding box center [499, 87] width 139 height 16
click at [490, 48] on input "Introducing Fall 2025" at bounding box center [499, 51] width 139 height 16
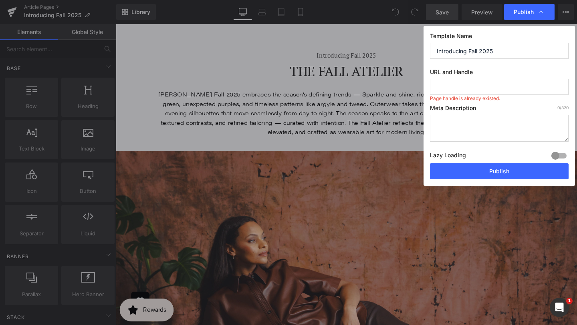
click at [490, 48] on input "Introducing Fall 2025" at bounding box center [499, 51] width 139 height 16
click at [469, 86] on input "text" at bounding box center [499, 87] width 139 height 16
paste input "Introducing Fall 2025"
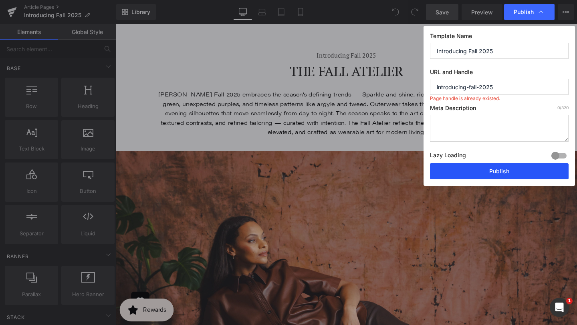
click at [483, 168] on button "Publish" at bounding box center [499, 171] width 139 height 16
click at [492, 169] on button "Publish" at bounding box center [499, 171] width 139 height 16
click at [512, 95] on div "Template Name Introducing Fall 2025 URL and Handle introducing-fall-2025 Page h…" at bounding box center [498, 106] width 151 height 160
click at [512, 84] on input "introducing-fall-2025" at bounding box center [499, 87] width 139 height 16
click at [500, 118] on textarea at bounding box center [499, 128] width 139 height 27
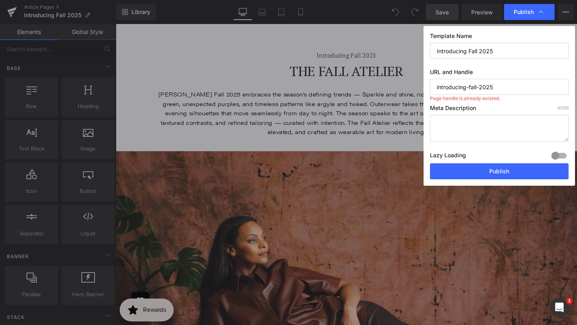
click at [507, 81] on input "introducing-fall-2025" at bounding box center [499, 87] width 139 height 16
click at [504, 86] on input "introducing-fall-2025" at bounding box center [499, 87] width 139 height 16
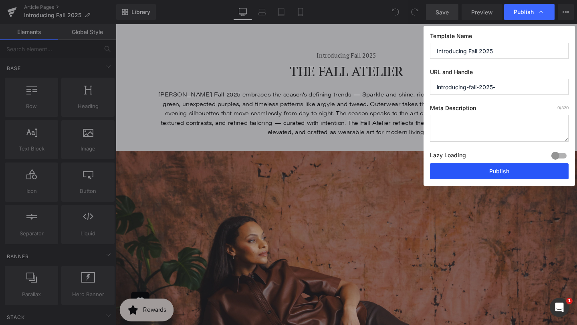
type input "introducing-fall-2025-"
click at [481, 171] on button "Publish" at bounding box center [499, 171] width 139 height 16
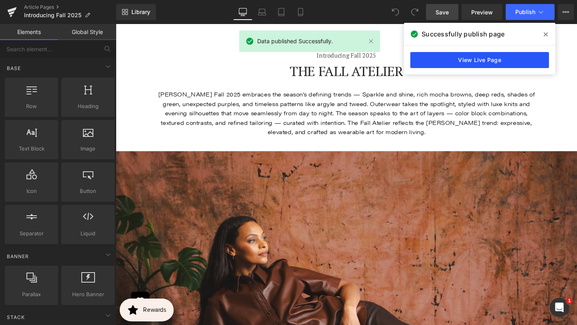
click at [497, 55] on link "View Live Page" at bounding box center [479, 60] width 139 height 16
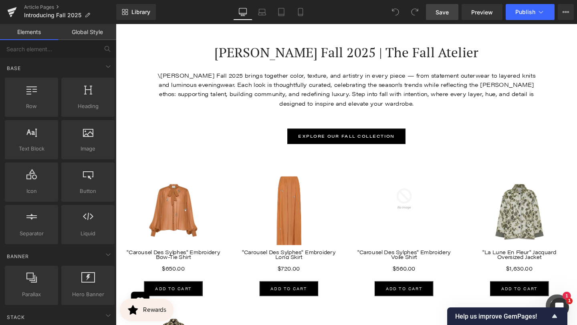
scroll to position [4359, 0]
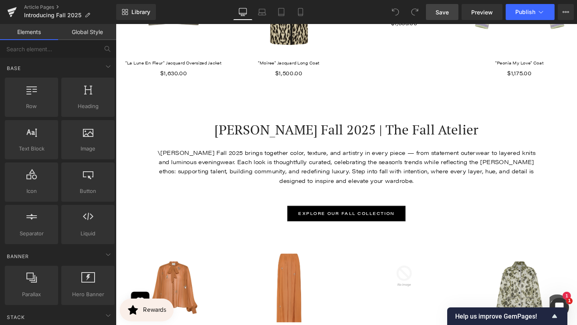
click at [181, 161] on div "\[PERSON_NAME] Fall 2025 brings together color, texture, and artistry in every …" at bounding box center [358, 174] width 405 height 40
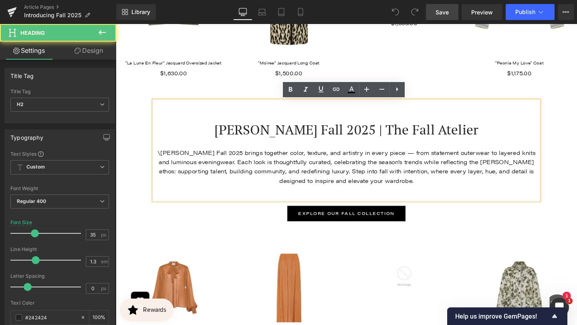
click at [171, 158] on div "\[PERSON_NAME] Fall 2025 brings together color, texture, and artistry in every …" at bounding box center [358, 174] width 405 height 40
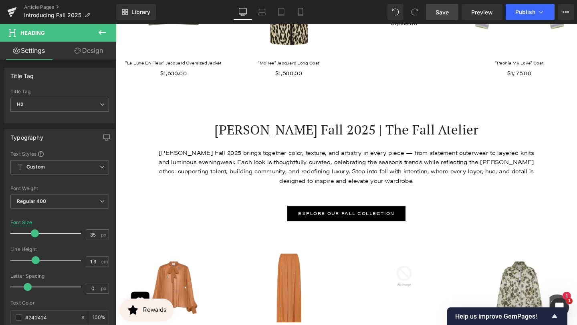
click at [448, 12] on span "Save" at bounding box center [442, 12] width 13 height 8
